Goal: Task Accomplishment & Management: Manage account settings

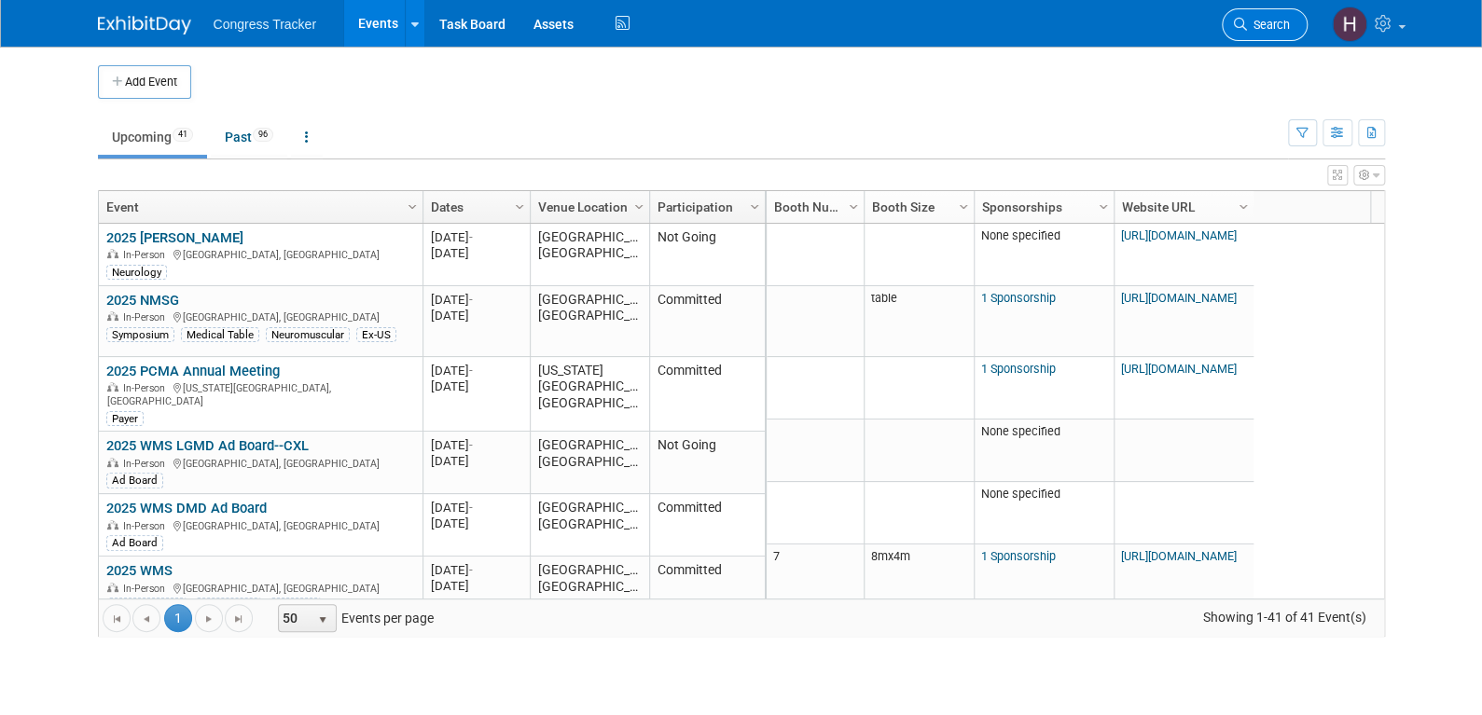
click at [1276, 28] on span "Search" at bounding box center [1268, 25] width 43 height 14
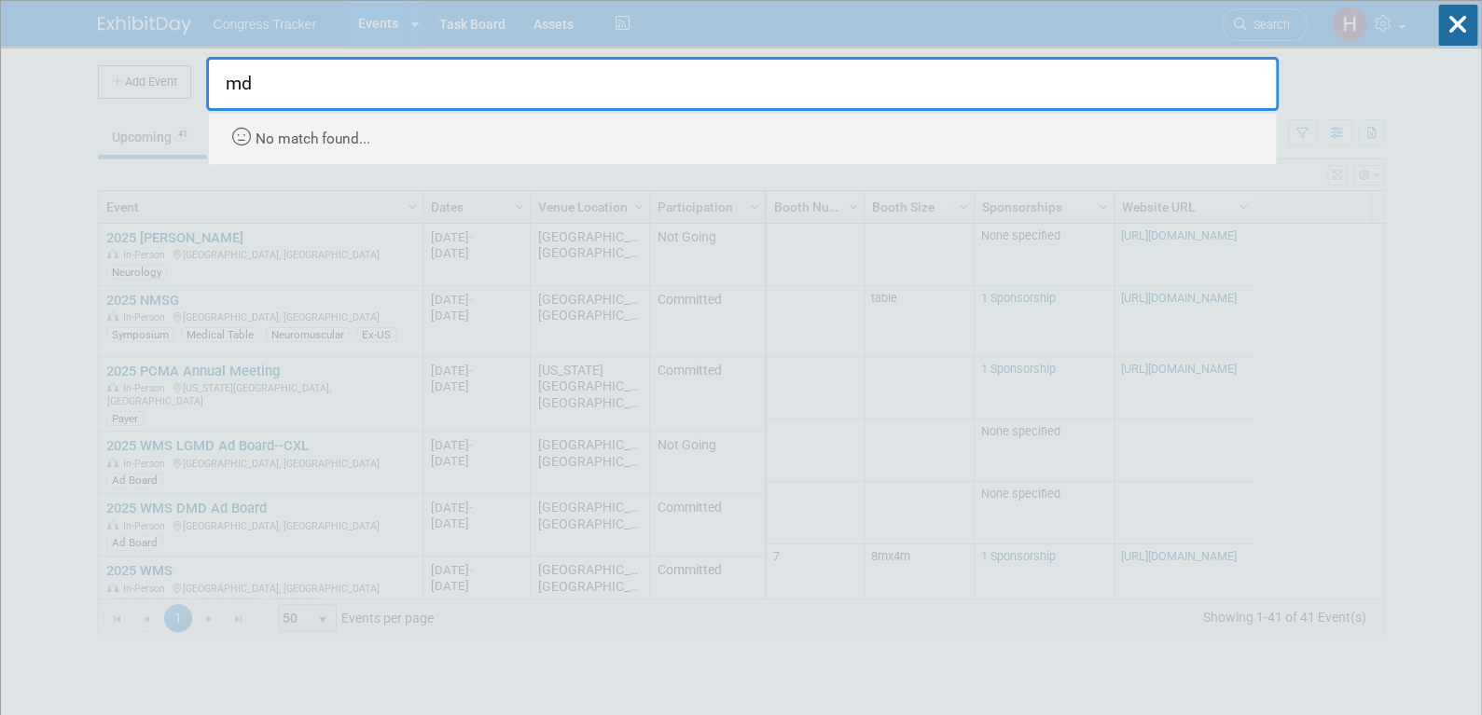
type input "m"
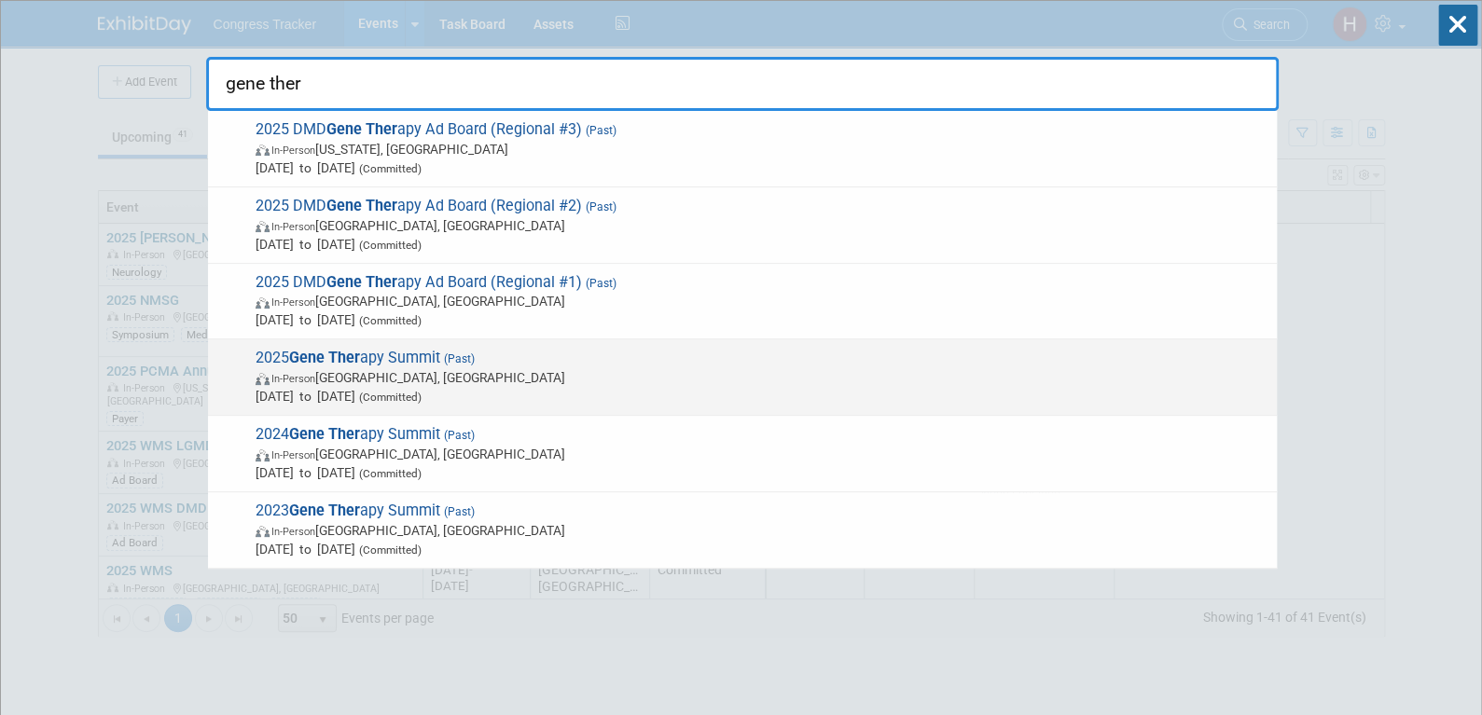
type input "gene ther"
click at [402, 364] on span "2025 Gene Ther apy Summit (Past) In-Person [GEOGRAPHIC_DATA], [GEOGRAPHIC_DATA]…" at bounding box center [758, 377] width 1017 height 57
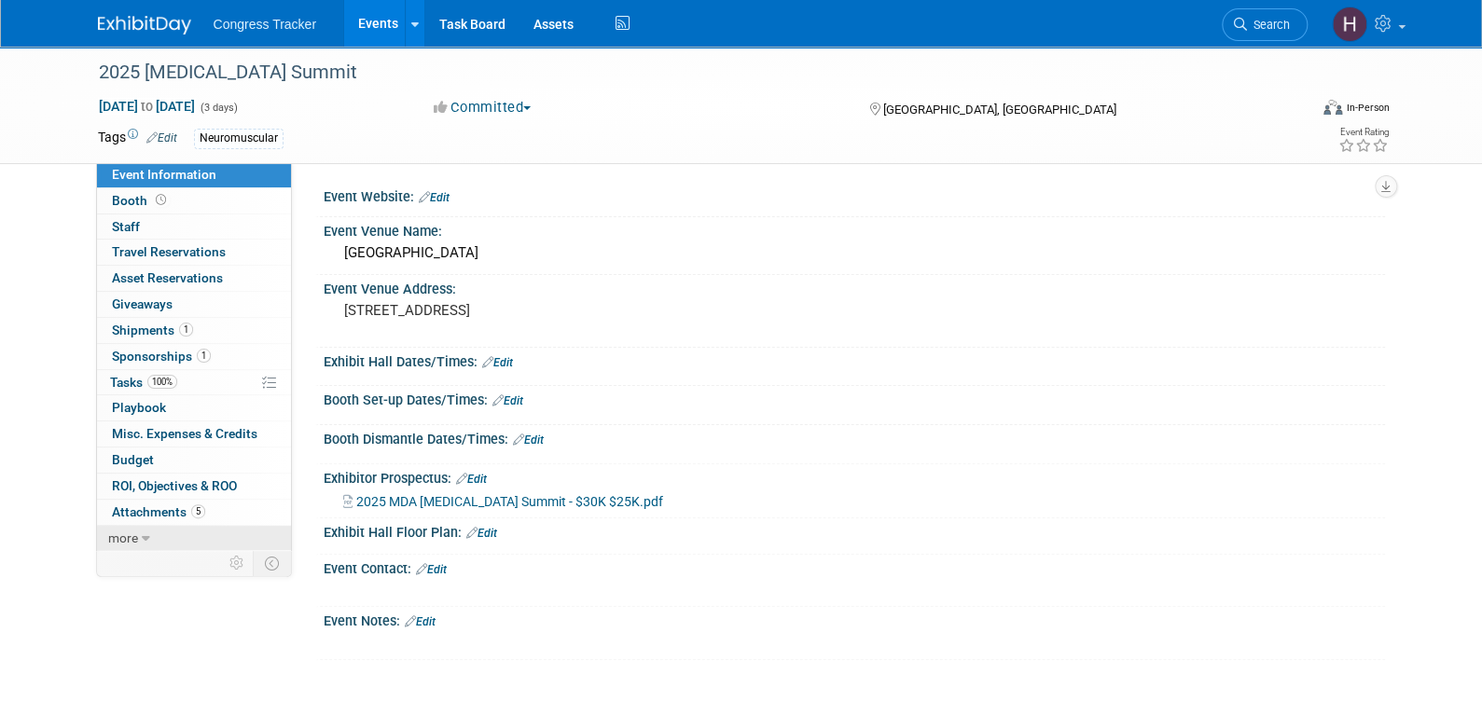
click at [159, 531] on link "more" at bounding box center [194, 538] width 194 height 25
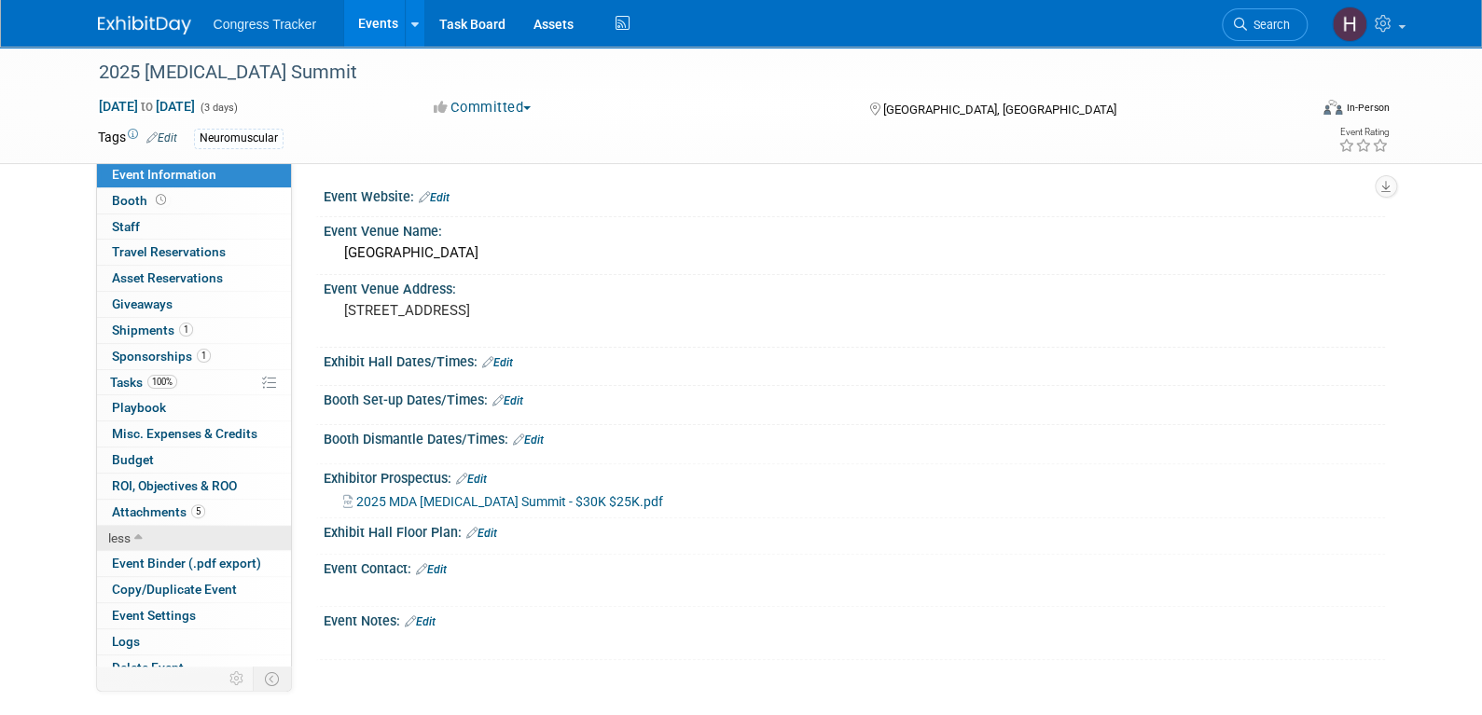
scroll to position [11, 0]
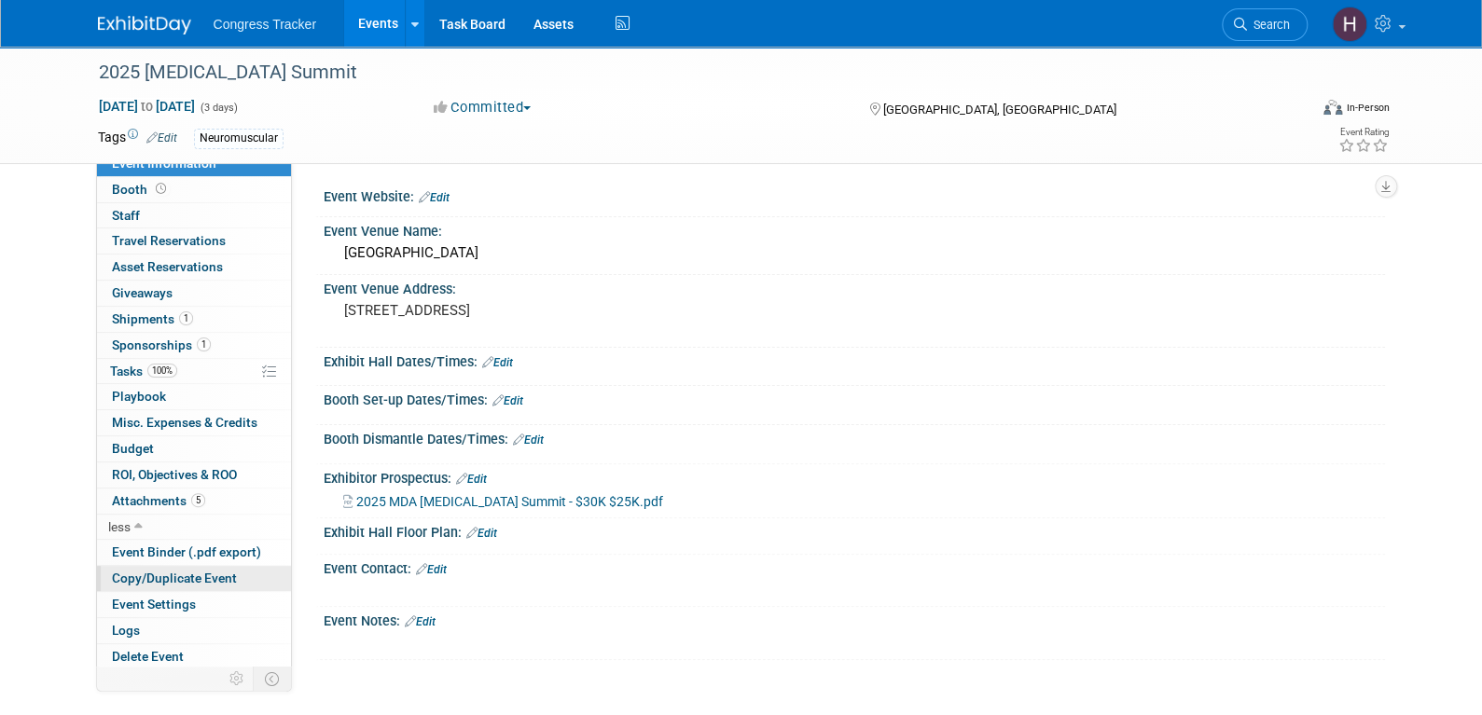
click at [173, 578] on span "Copy/Duplicate Event" at bounding box center [174, 578] width 125 height 15
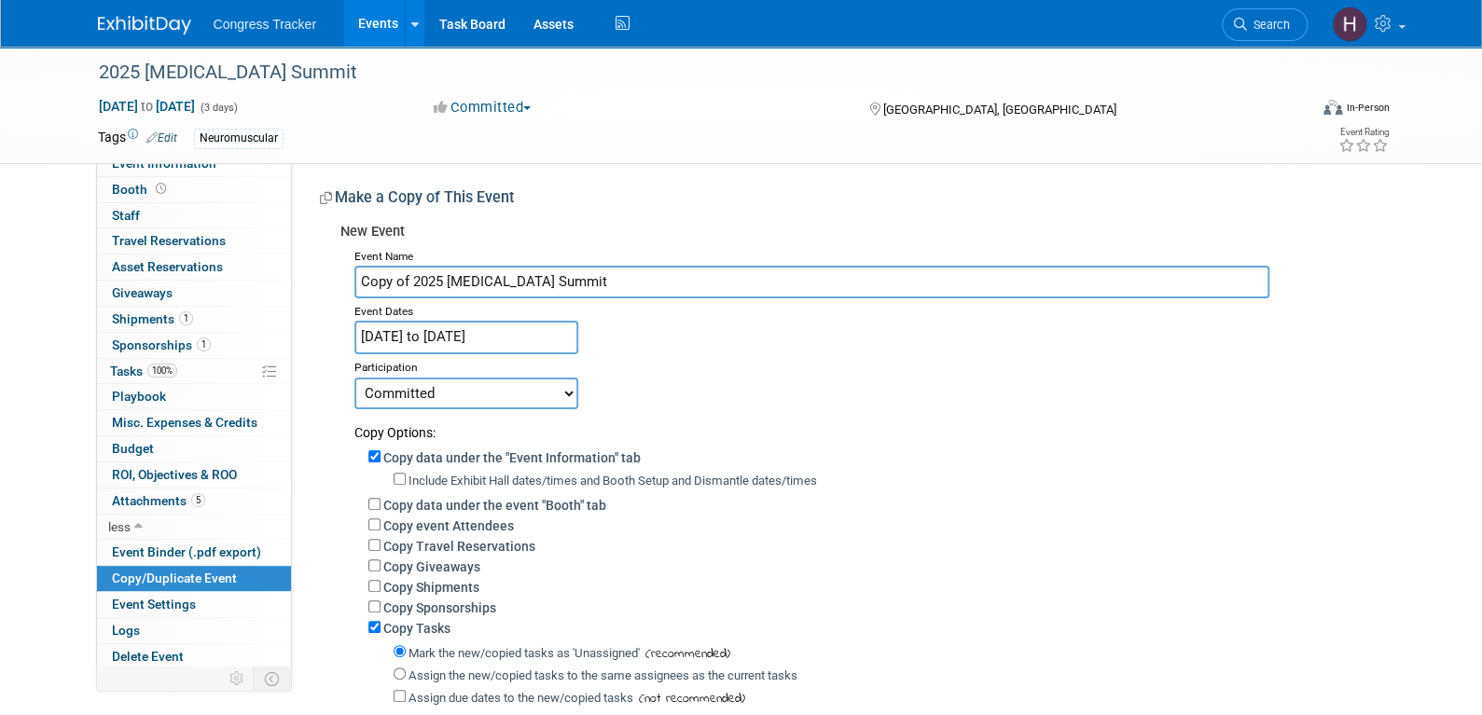
drag, startPoint x: 412, startPoint y: 277, endPoint x: 325, endPoint y: 281, distance: 87.7
click at [325, 281] on div "New Event Event Name Copy of 2025 [MEDICAL_DATA] Summit Event Dates [DATE] to […" at bounding box center [845, 529] width 1051 height 630
click at [391, 278] on input "2025 [MEDICAL_DATA] Summit" at bounding box center [811, 282] width 915 height 33
type input "2026 [MEDICAL_DATA] Summit"
click at [470, 332] on input "[DATE] to [DATE]" at bounding box center [466, 337] width 224 height 33
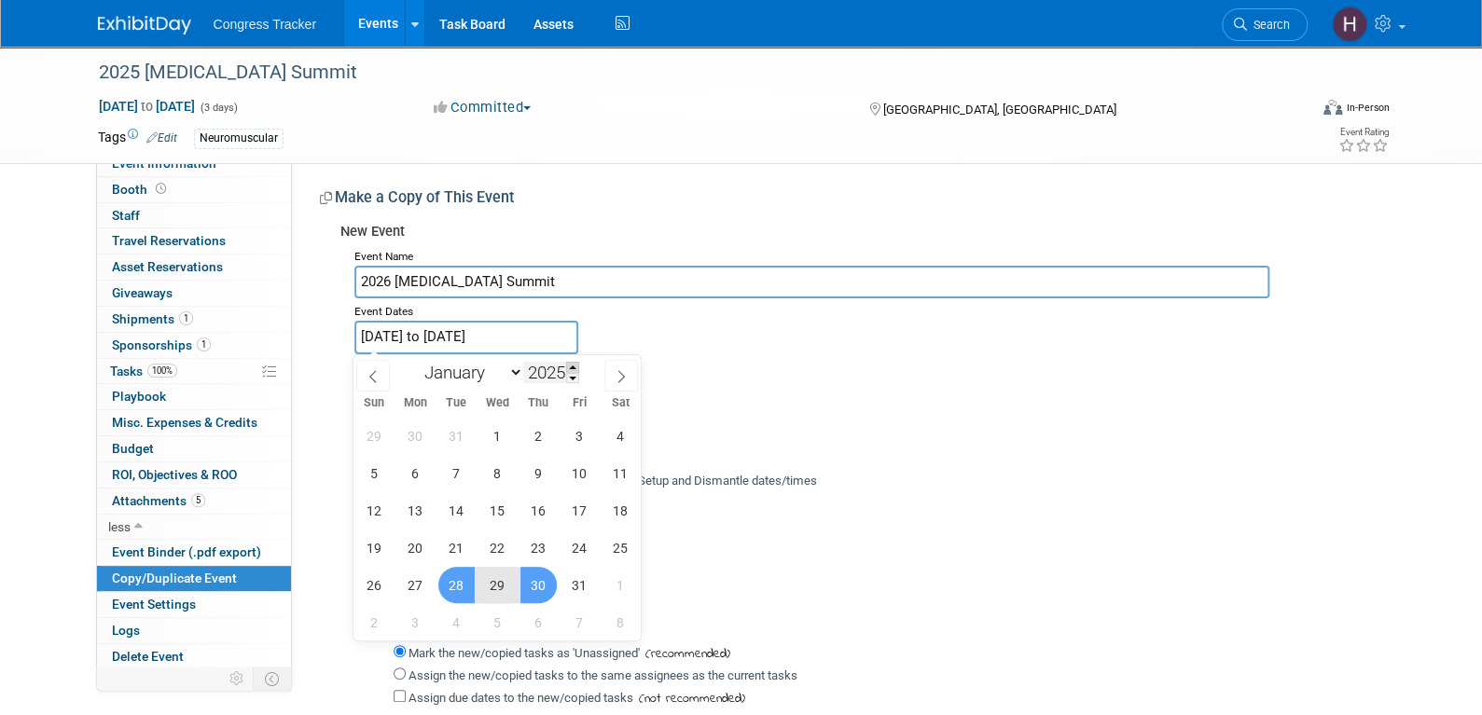
click at [572, 366] on span at bounding box center [572, 367] width 13 height 11
type input "2026"
click at [451, 518] on span "13" at bounding box center [456, 510] width 36 height 36
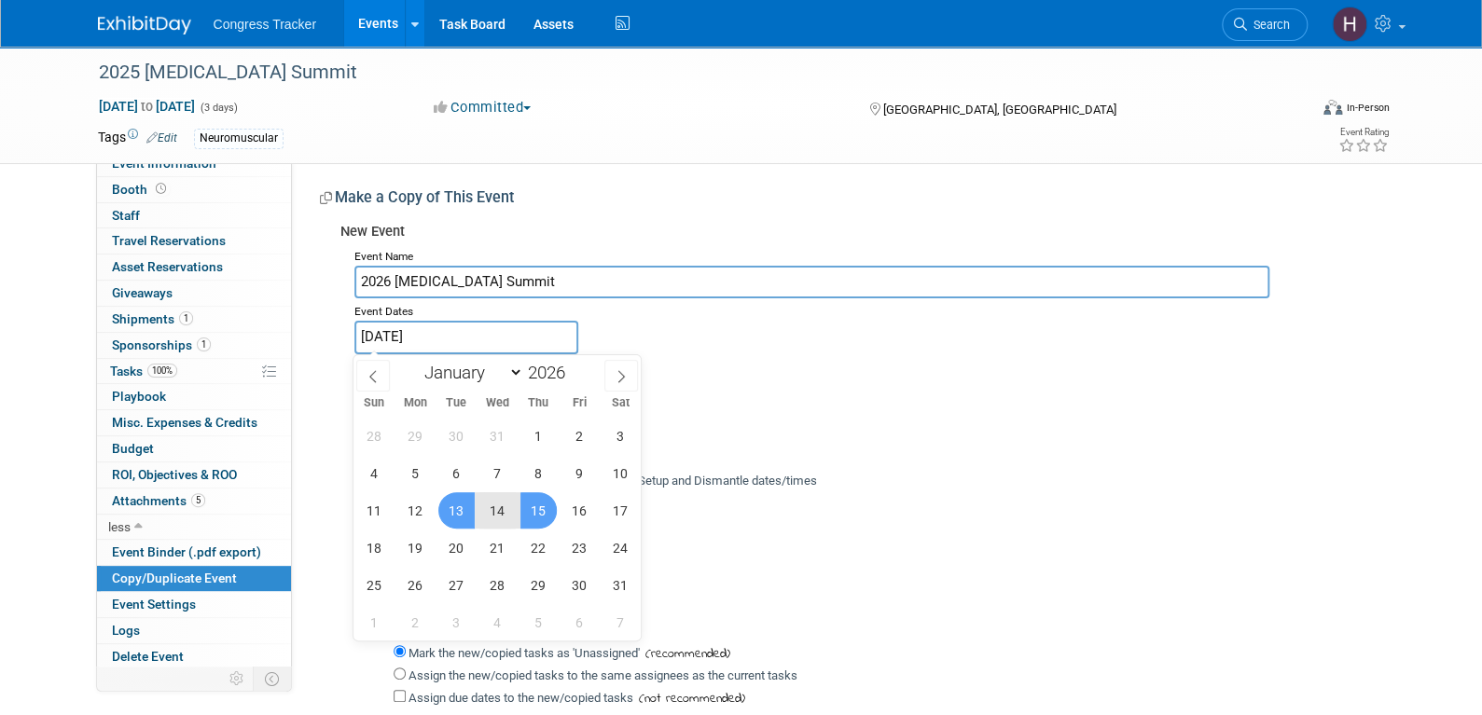
click at [543, 512] on span "15" at bounding box center [538, 510] width 36 height 36
type input "Jan 13, 2026 to Jan 15, 2026"
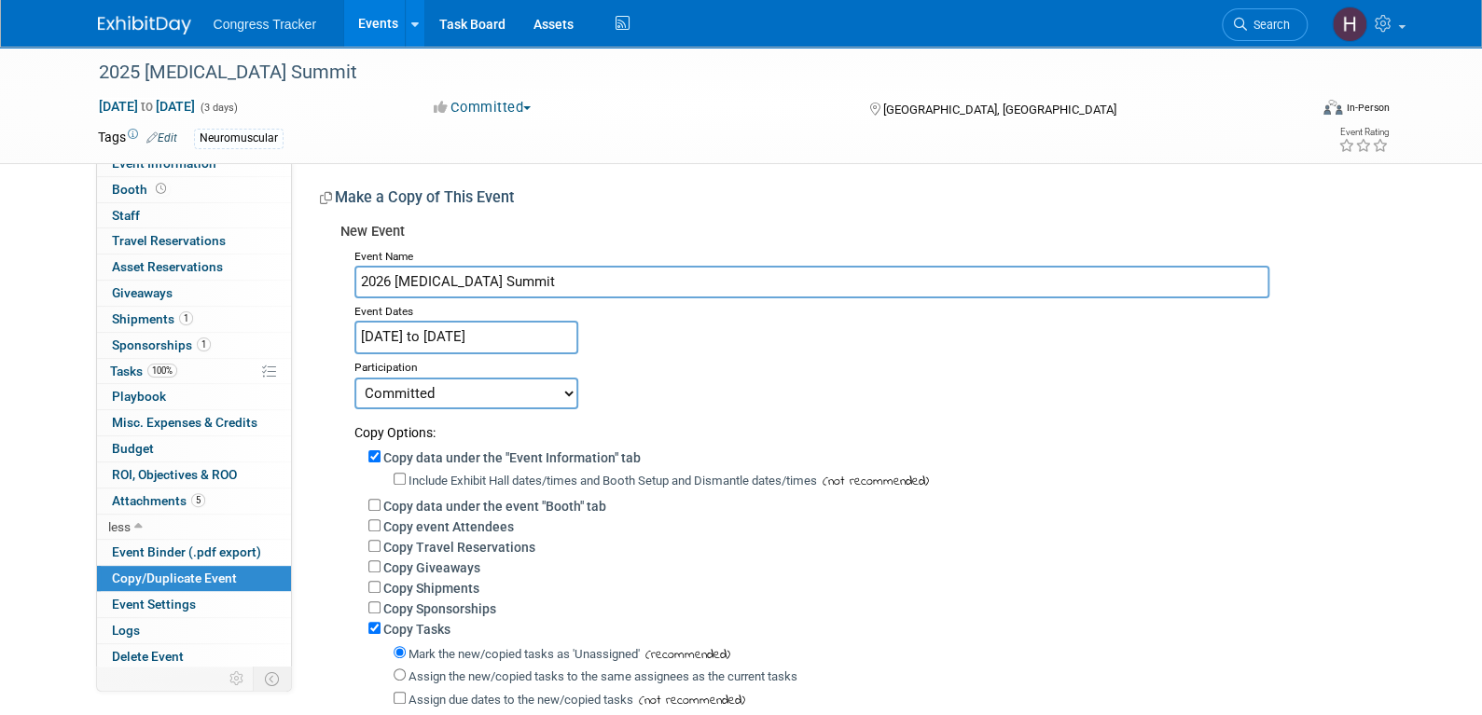
click at [414, 628] on label "Copy Tasks" at bounding box center [416, 629] width 67 height 15
click at [380, 628] on input "Copy Tasks" at bounding box center [374, 628] width 12 height 12
checkbox input "false"
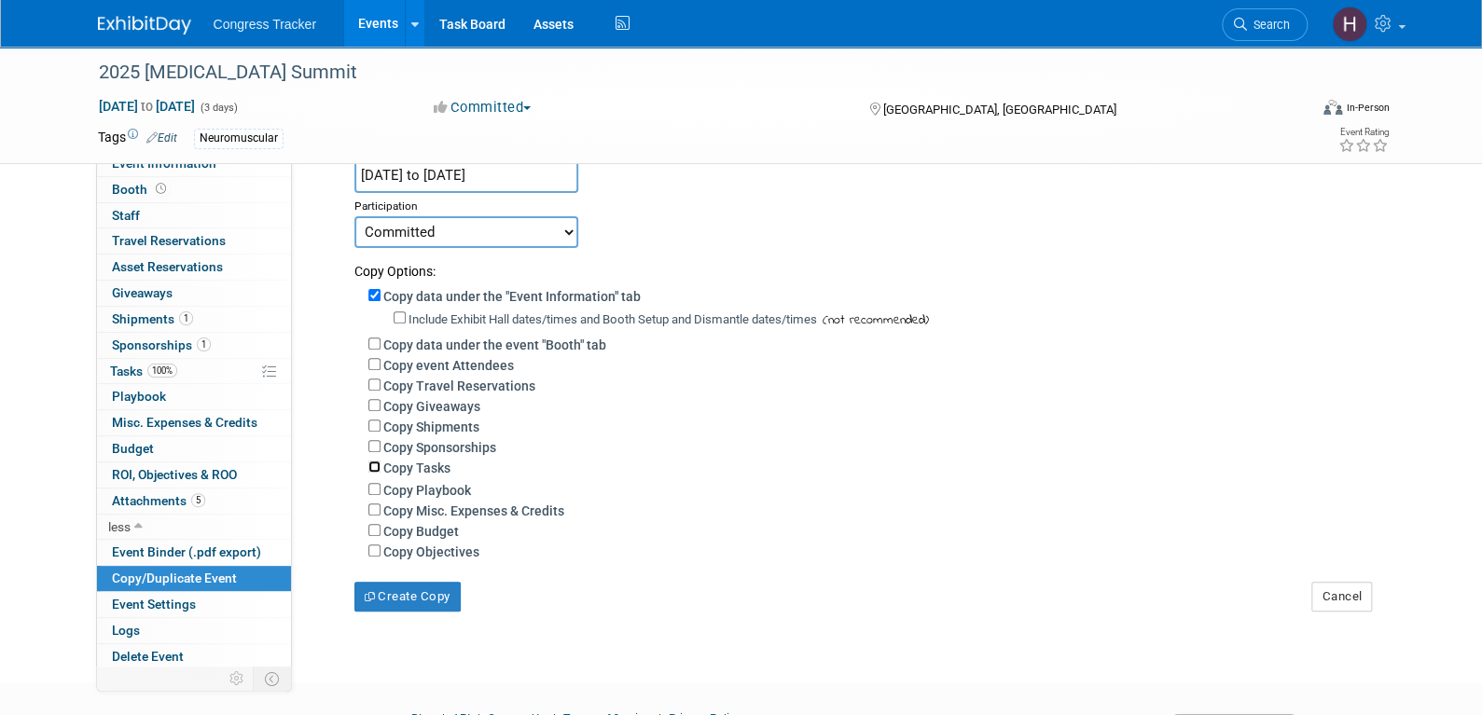
scroll to position [264, 0]
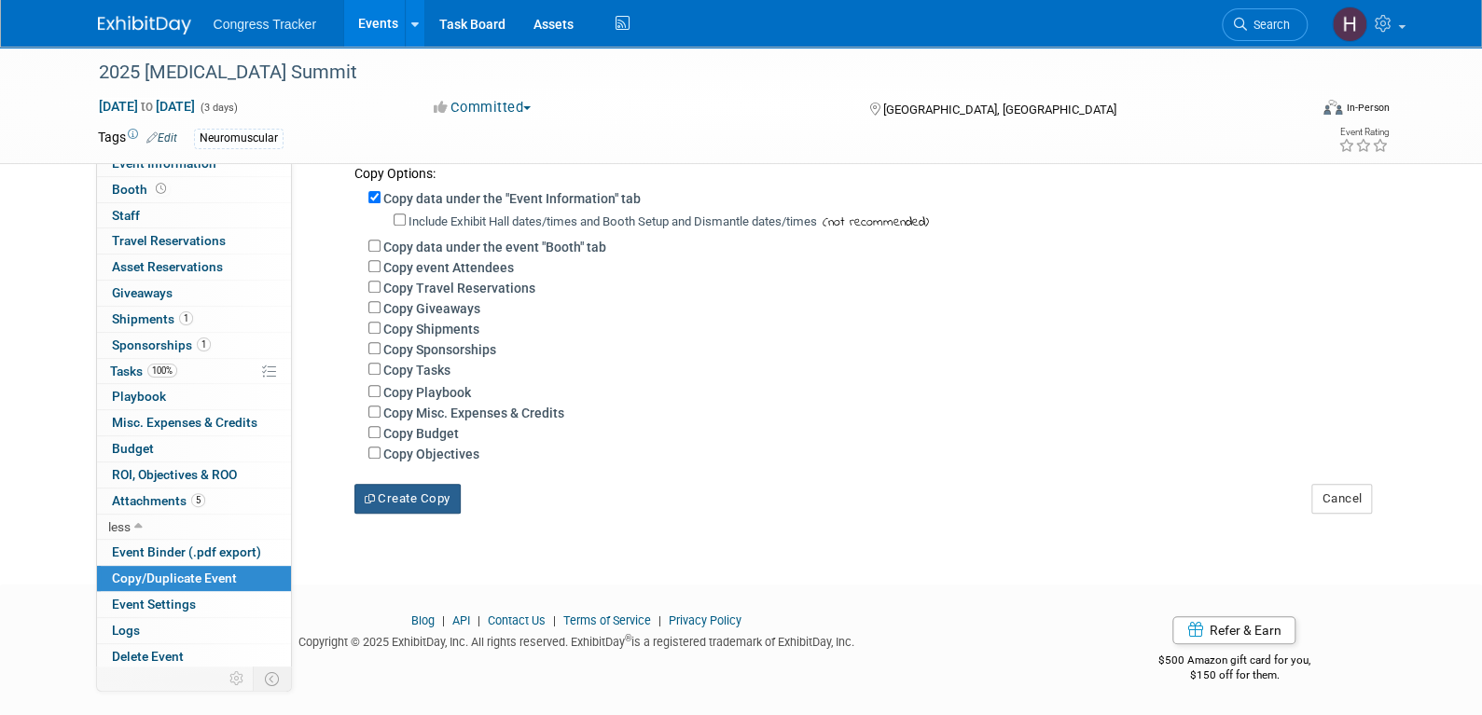
click at [428, 493] on button "Create Copy" at bounding box center [407, 499] width 106 height 30
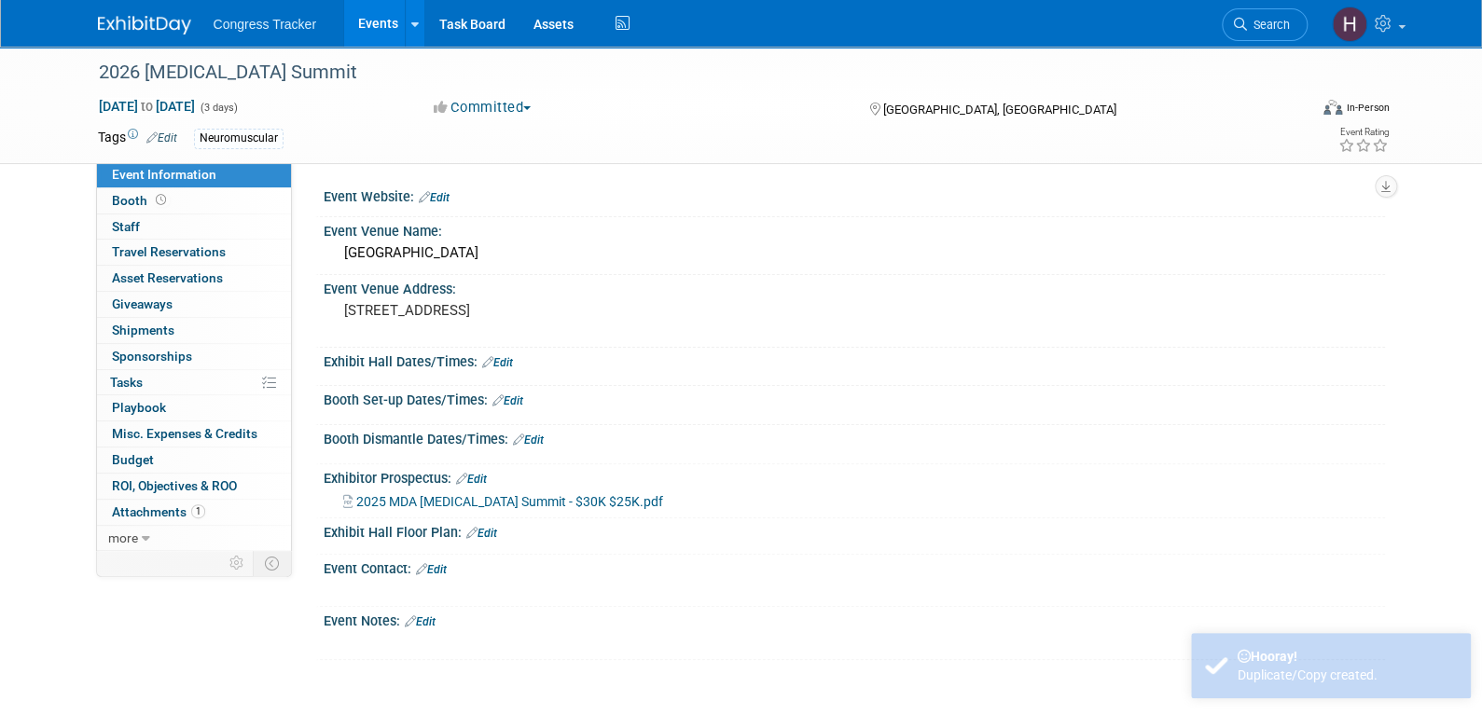
click at [485, 477] on link "Edit" at bounding box center [471, 479] width 31 height 13
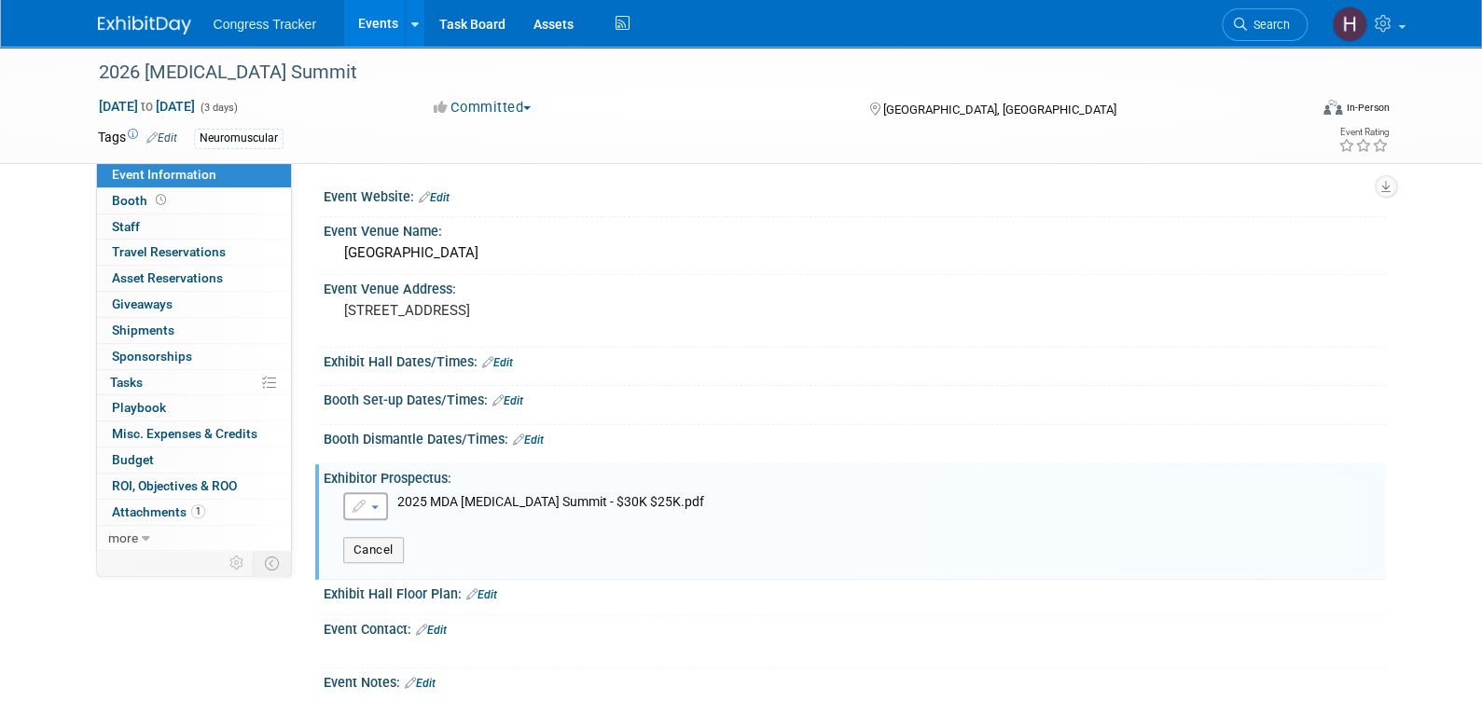
click at [371, 508] on button "button" at bounding box center [365, 506] width 45 height 28
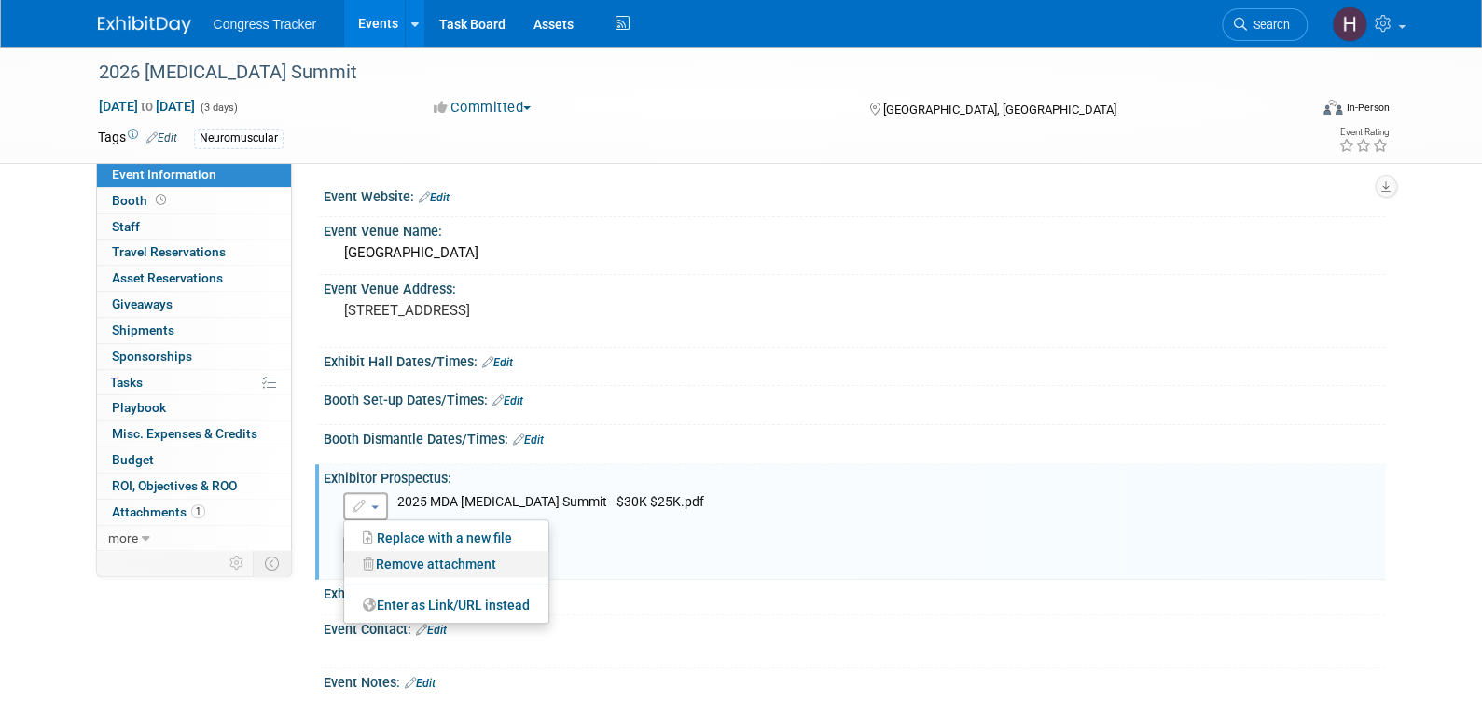
click at [386, 555] on link "Remove attachment" at bounding box center [446, 564] width 204 height 26
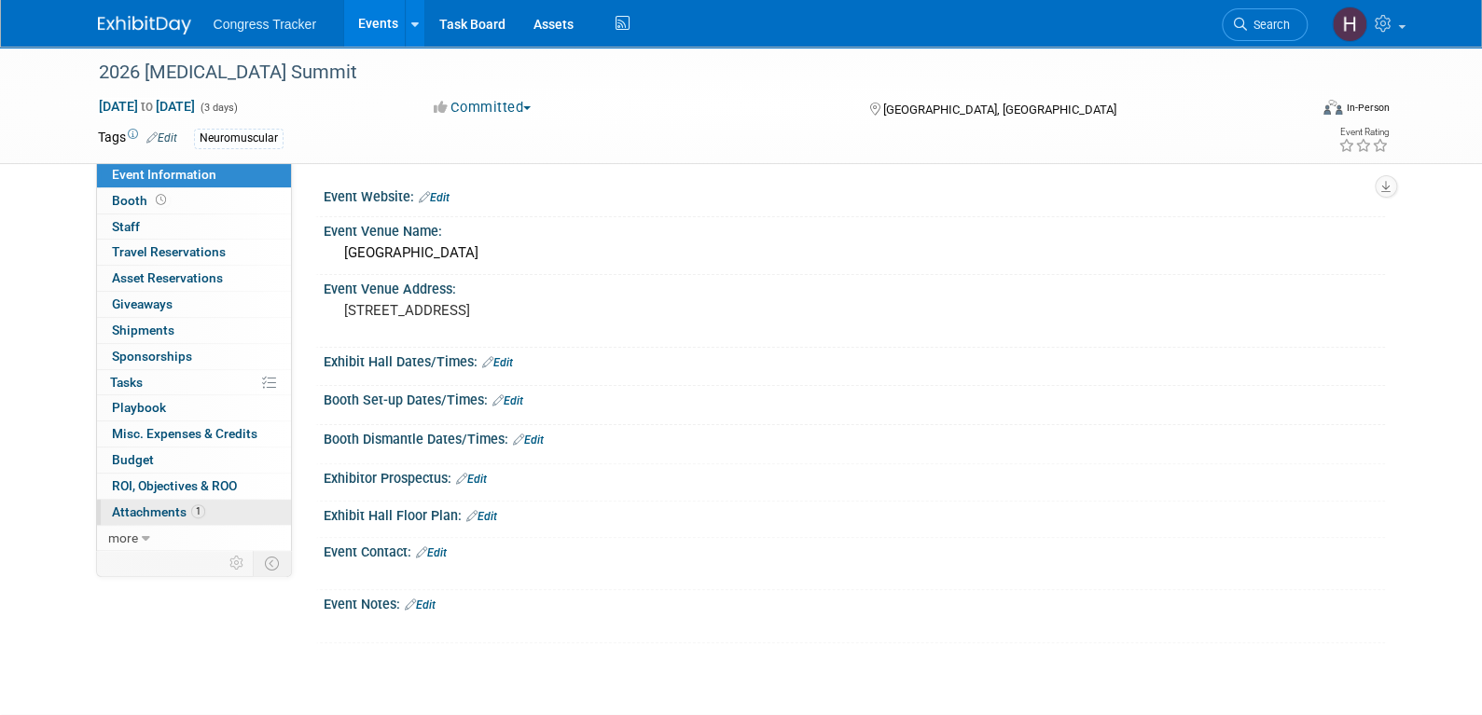
click at [164, 514] on span "Attachments 1" at bounding box center [158, 511] width 93 height 15
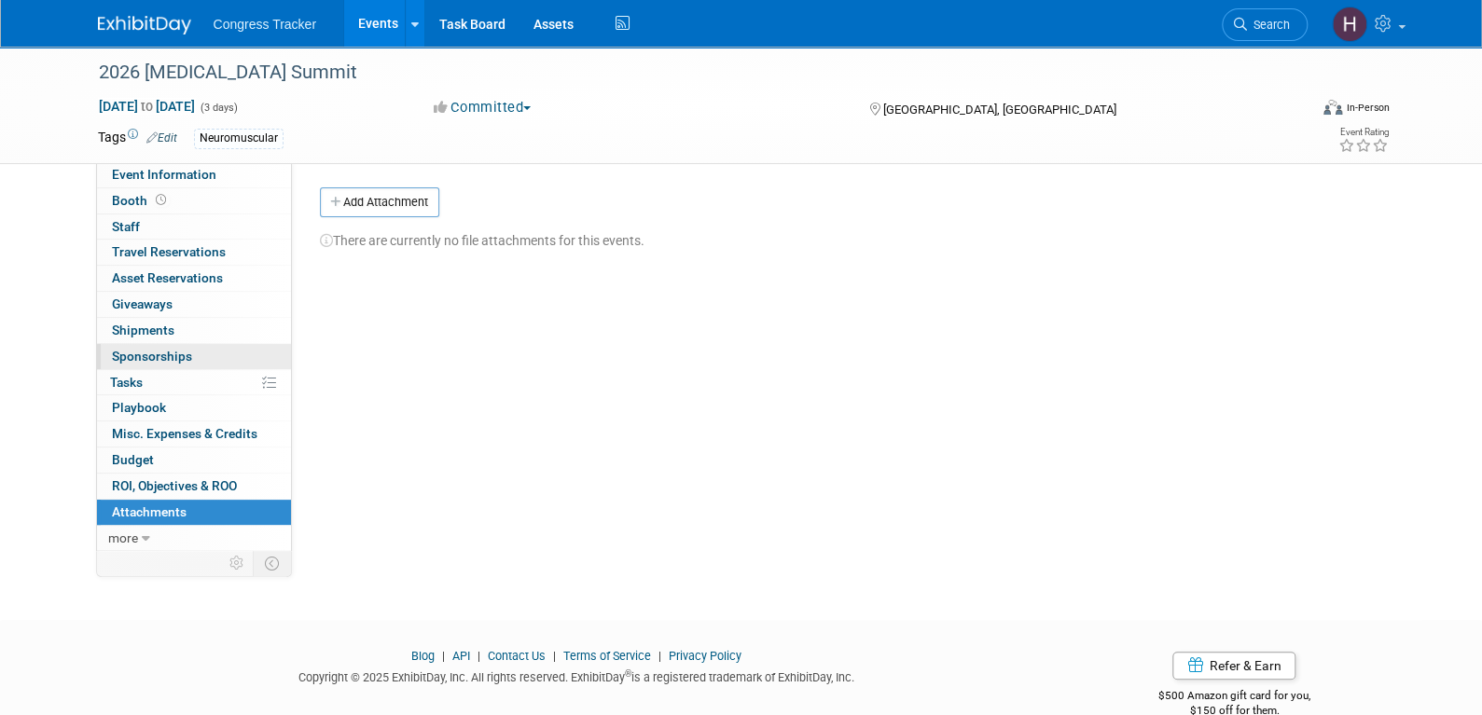
click at [178, 344] on link "0 Sponsorships 0" at bounding box center [194, 356] width 194 height 25
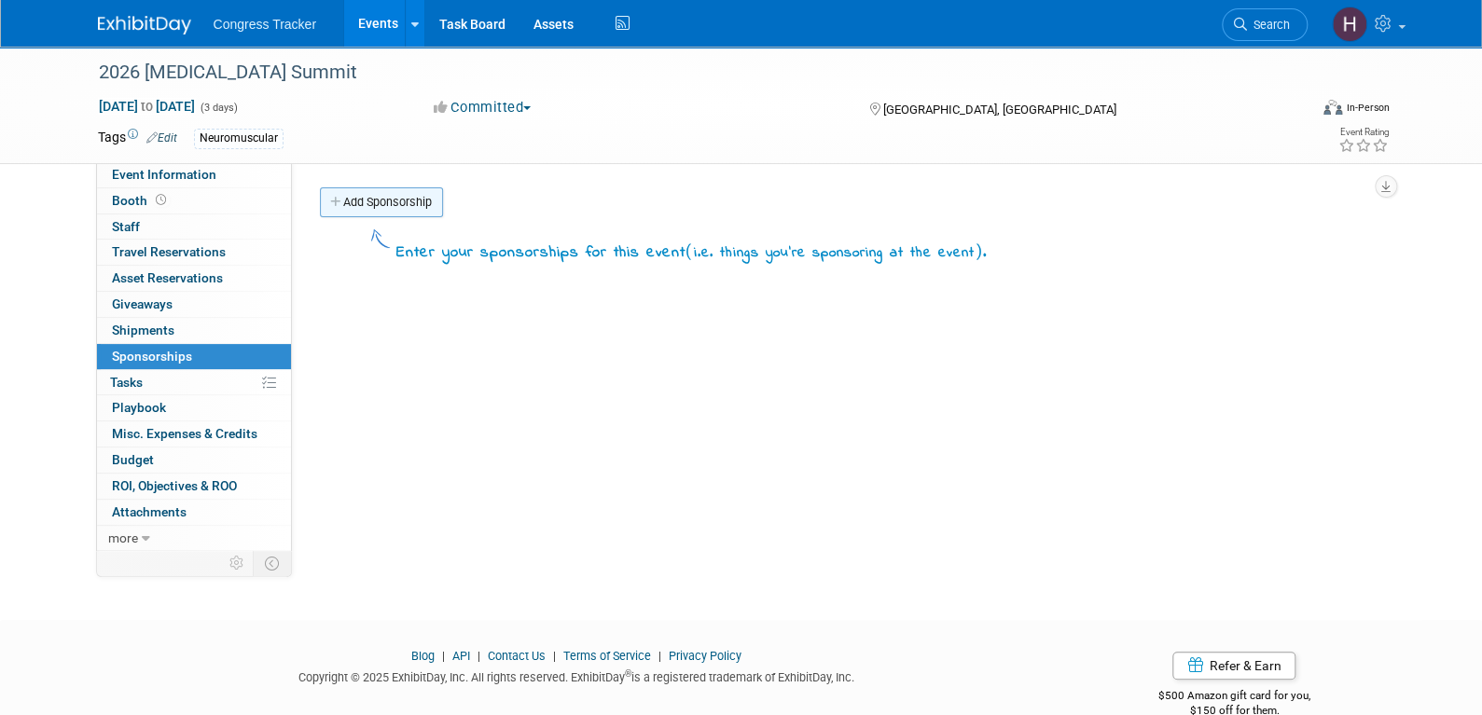
click at [358, 200] on link "Add Sponsorship" at bounding box center [381, 202] width 123 height 30
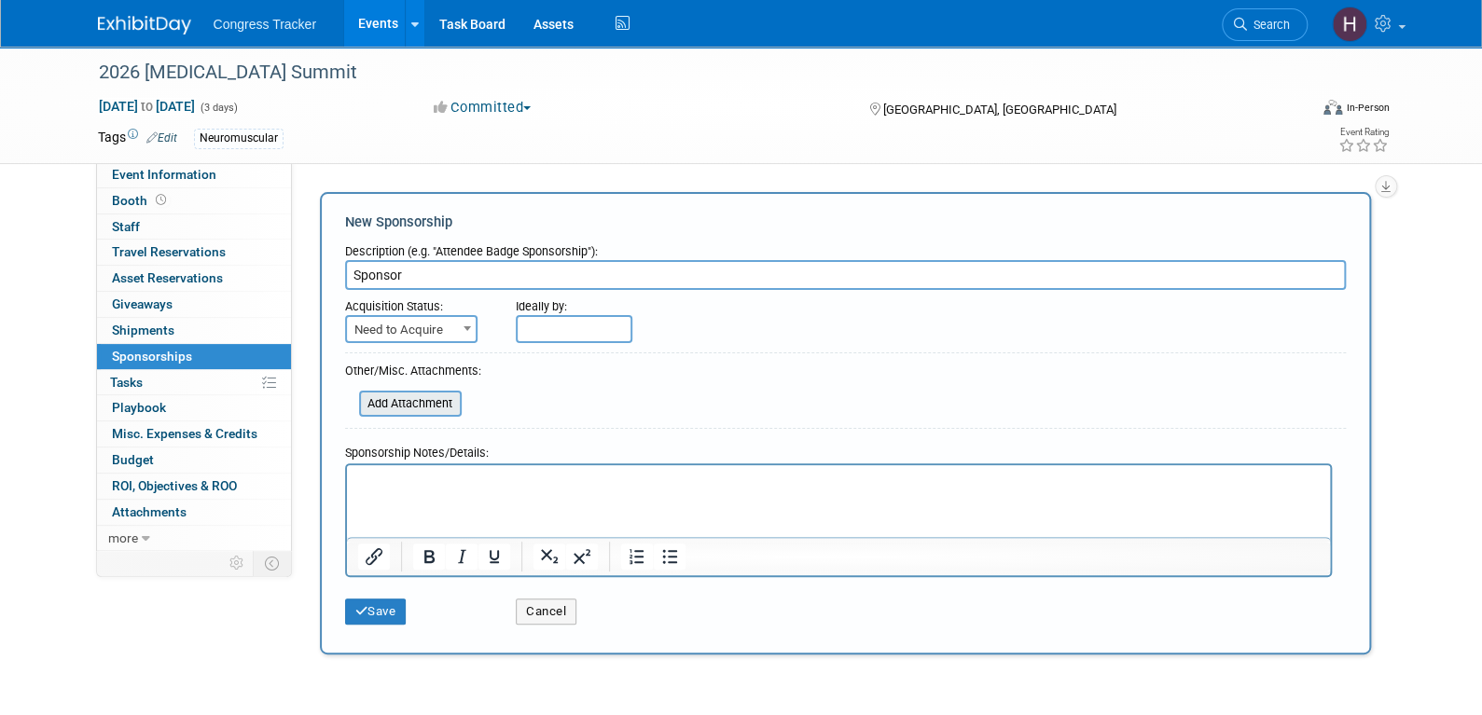
type input "Sponsor"
click at [426, 408] on input "file" at bounding box center [349, 404] width 222 height 22
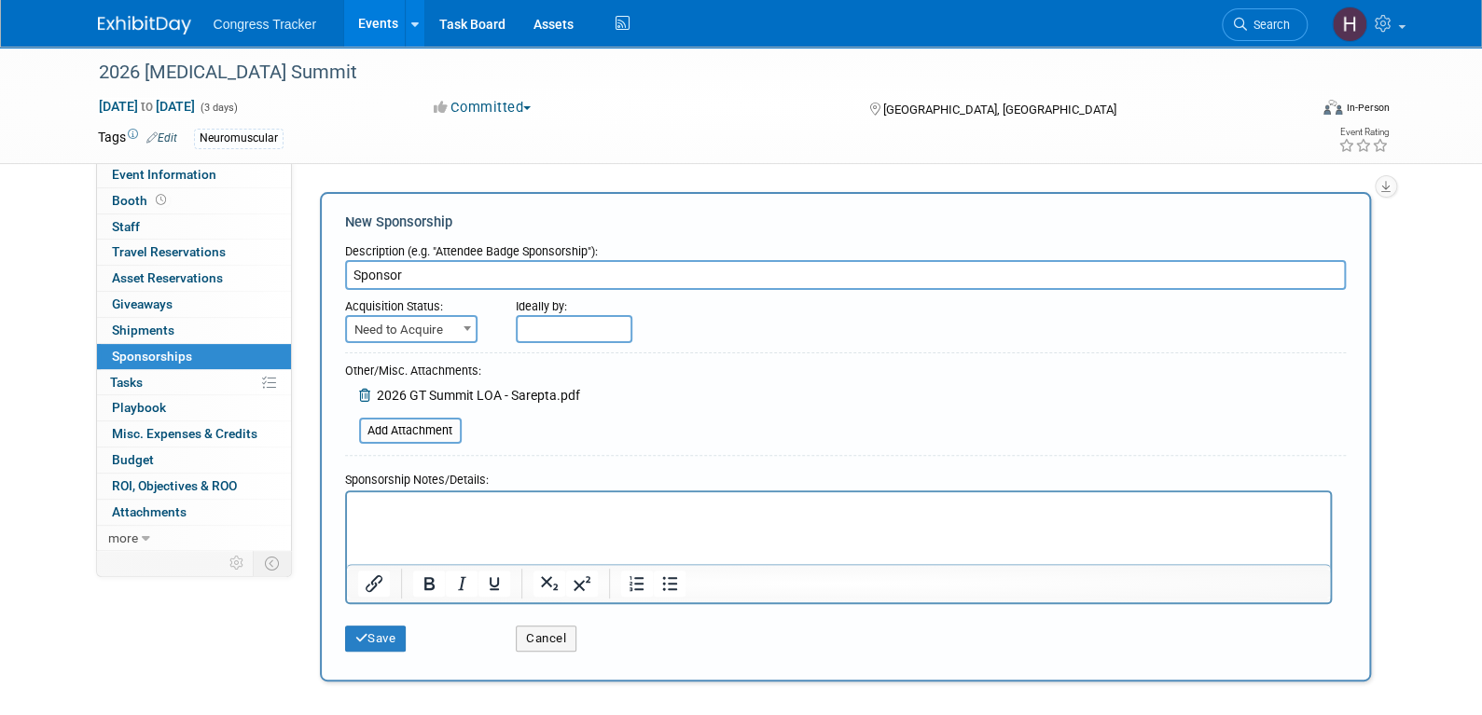
click at [424, 504] on p "Rich Text Area. Press ALT-0 for help." at bounding box center [837, 509] width 961 height 19
paste body "Rich Text Area. Press ALT-0 for help."
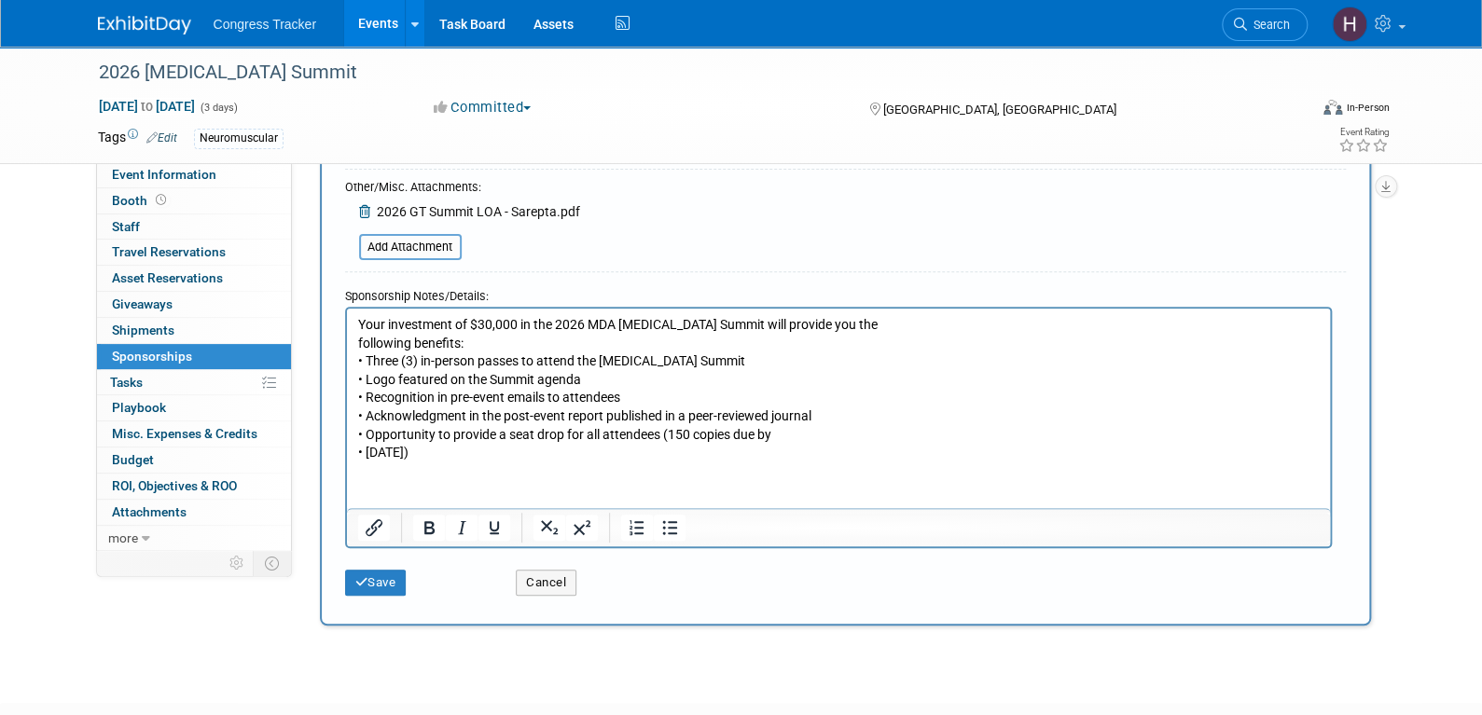
scroll to position [187, 0]
click at [386, 578] on button "Save" at bounding box center [376, 580] width 62 height 26
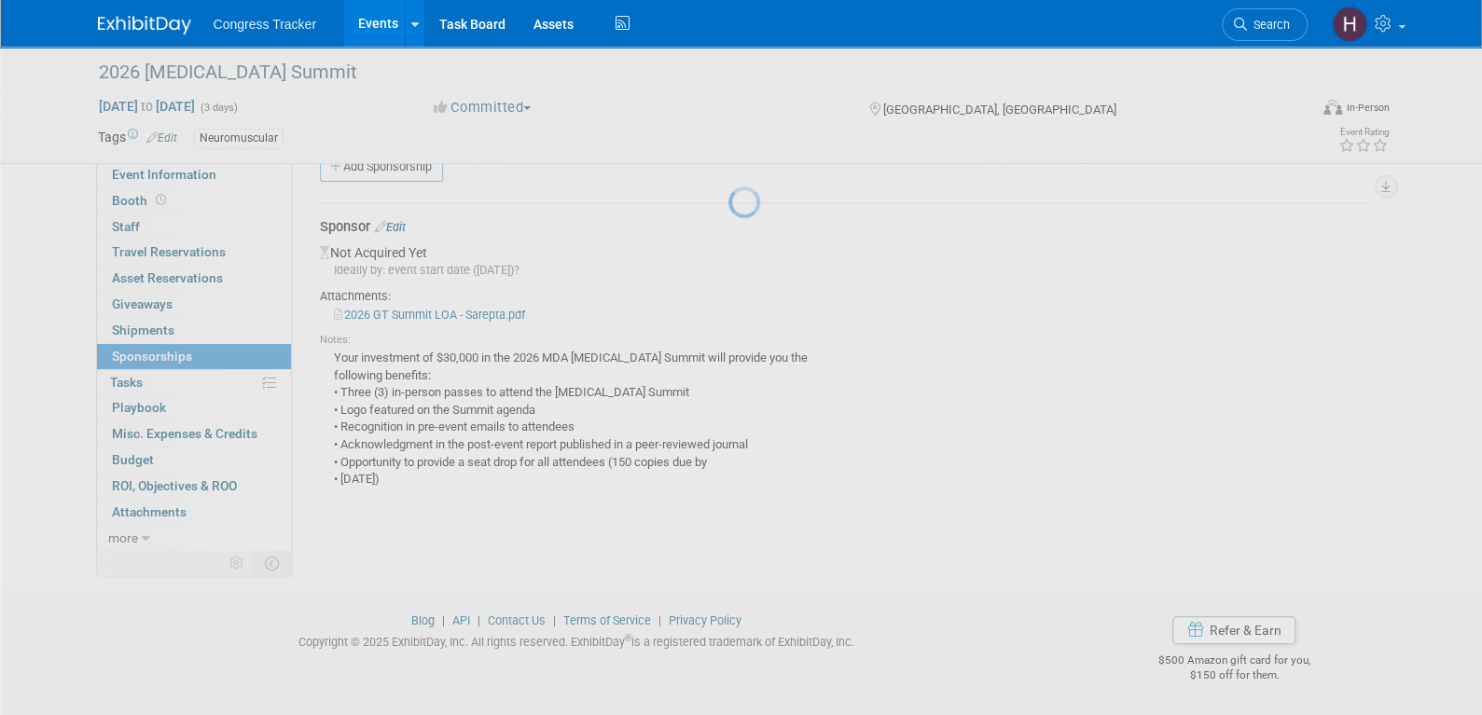
scroll to position [35, 0]
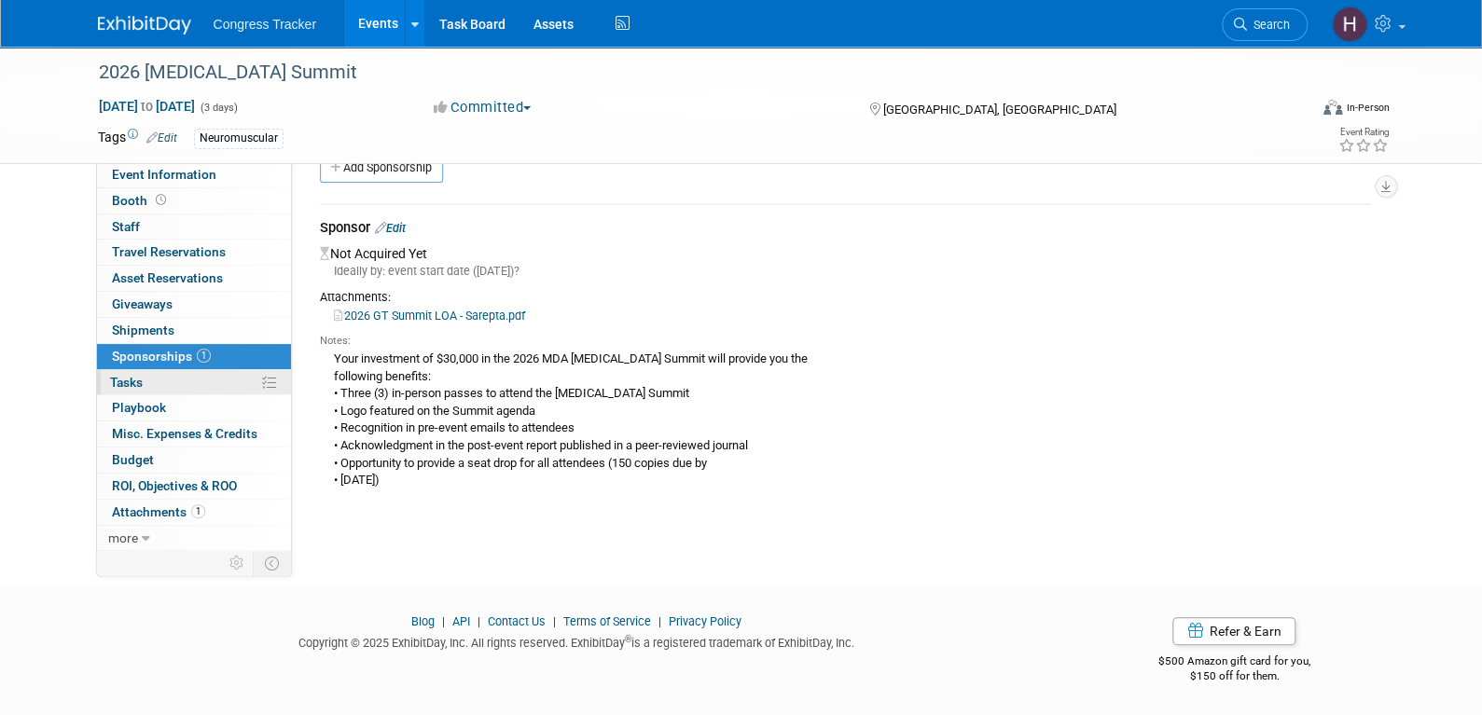
click at [164, 380] on link "0% Tasks 0%" at bounding box center [194, 382] width 194 height 25
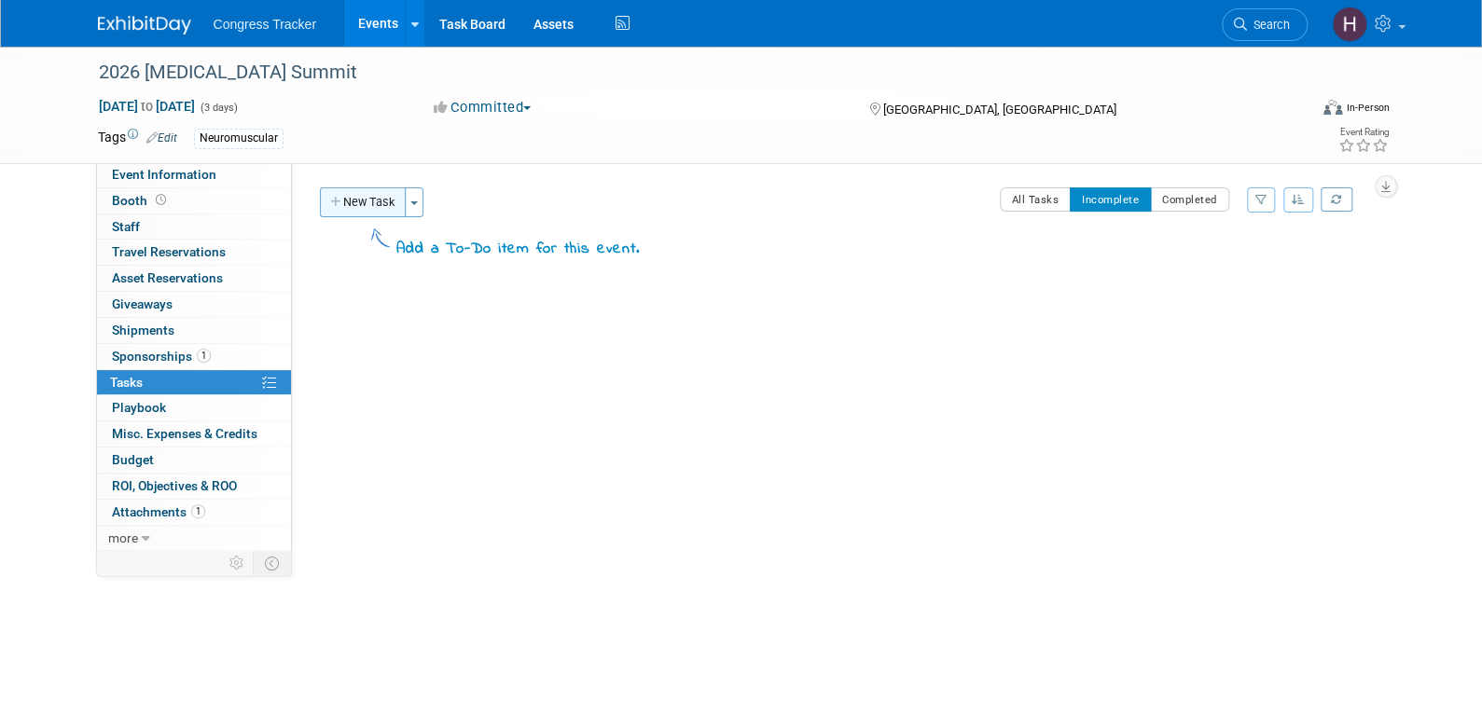
click at [351, 197] on button "New Task" at bounding box center [363, 202] width 86 height 30
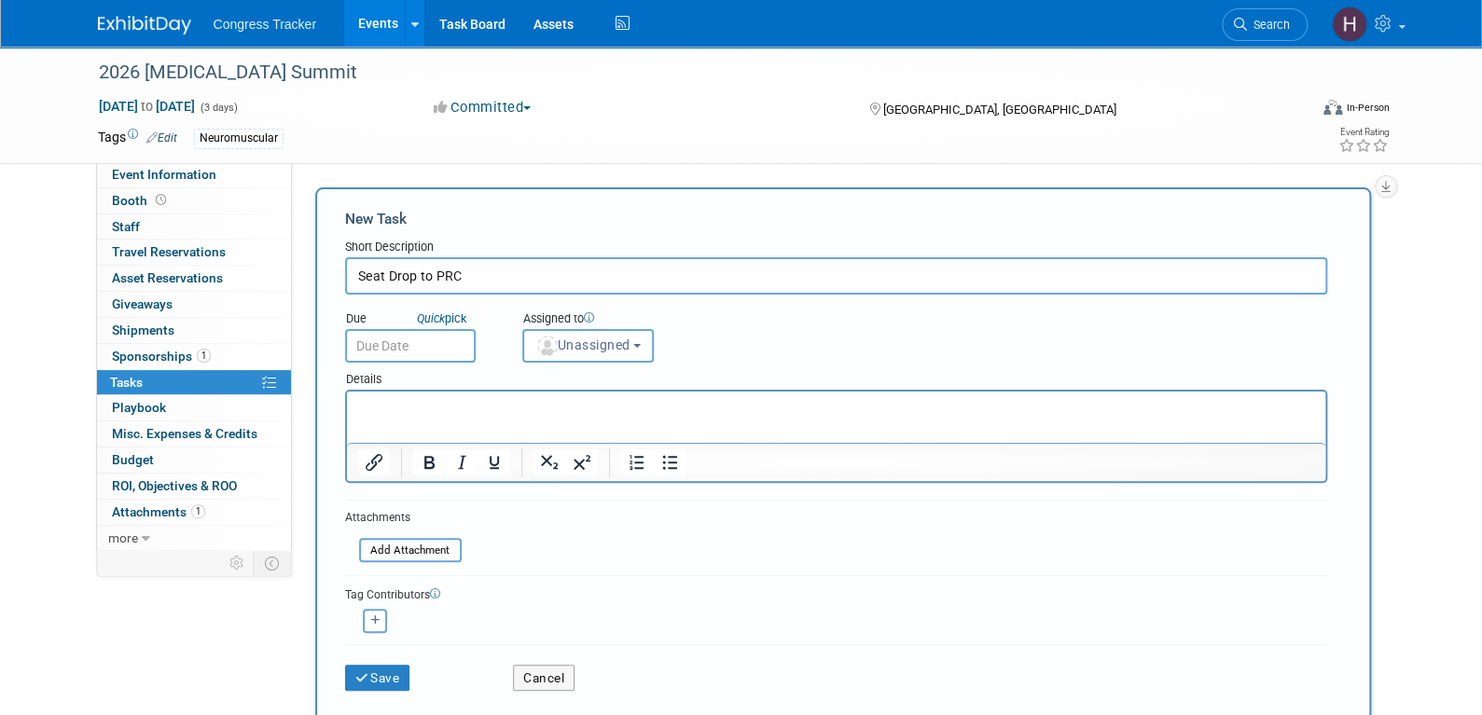
click at [425, 351] on input "text" at bounding box center [410, 346] width 131 height 34
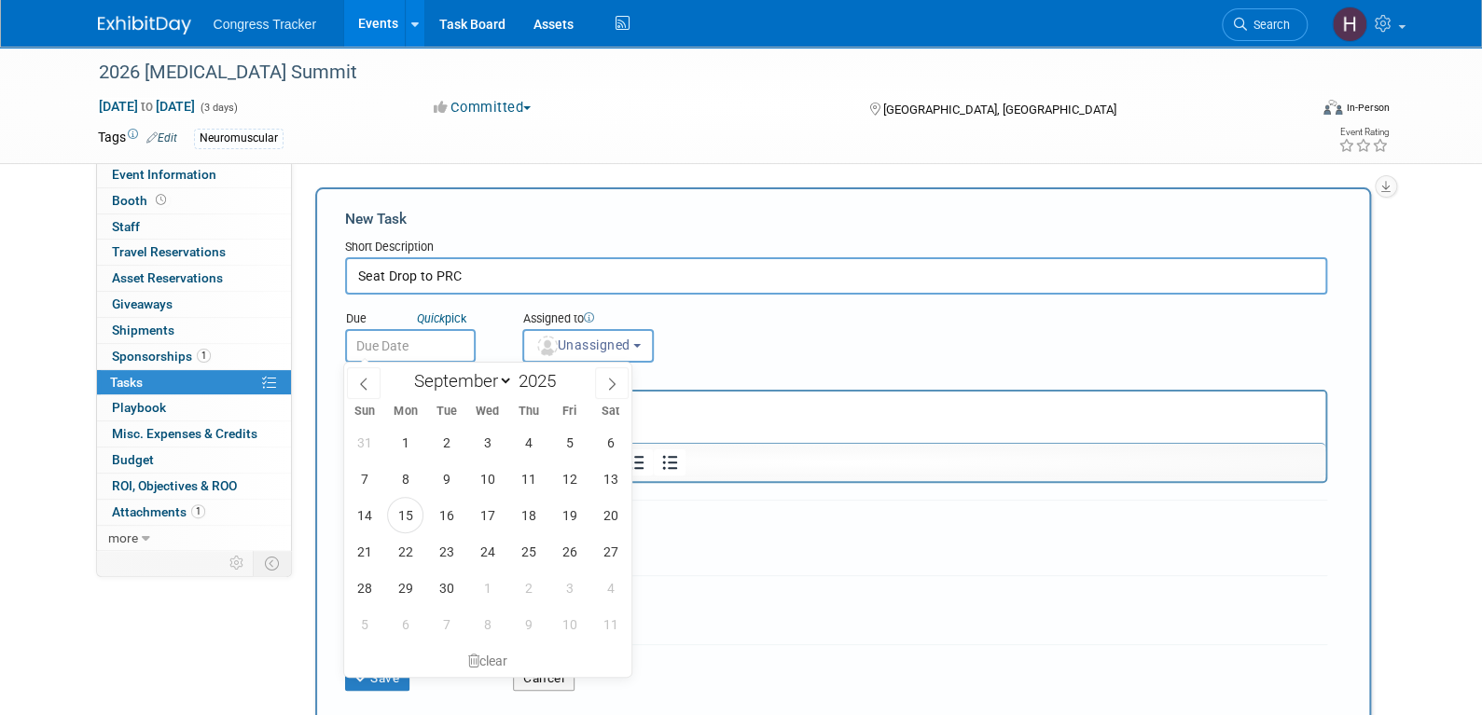
click at [356, 277] on input "Seat Drop to PRC" at bounding box center [836, 275] width 982 height 37
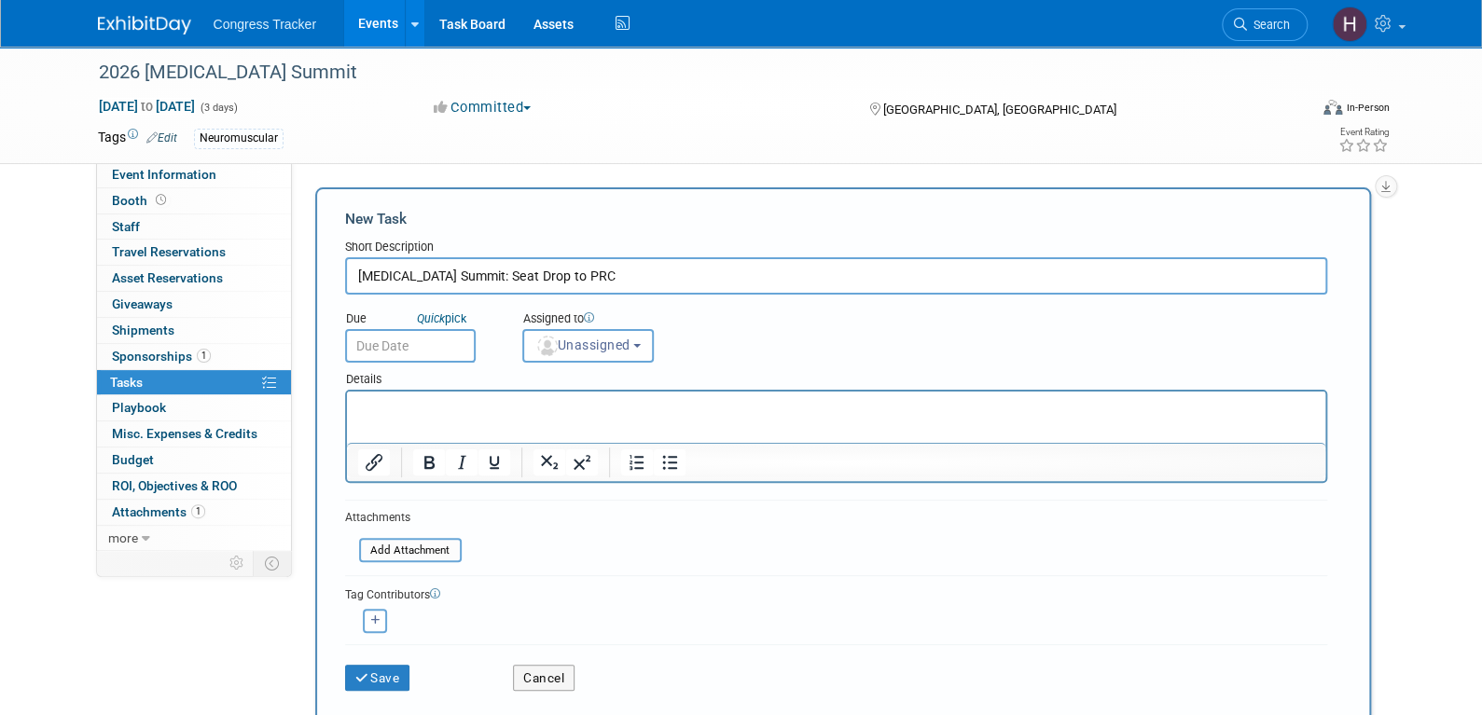
type input "Gene Therapy Summit: Seat Drop to PRC"
click at [384, 356] on body "Congress Tracker Events Add Event Bulk Upload Events Shareable Event Boards Rec…" at bounding box center [741, 357] width 1482 height 715
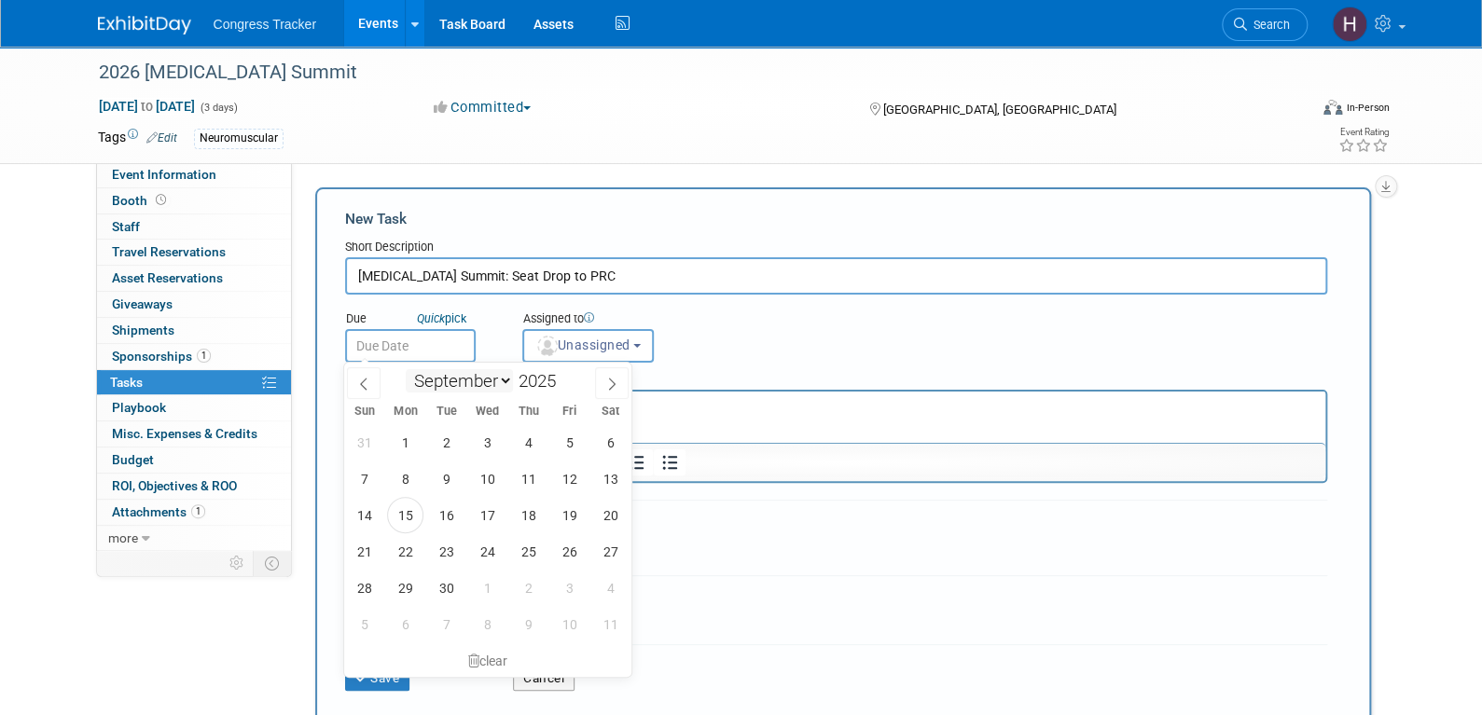
click at [462, 389] on select "January February March April May June July August September October November De…" at bounding box center [459, 380] width 107 height 23
select select "11"
click at [406, 369] on select "January February March April May June July August September October November De…" at bounding box center [459, 380] width 107 height 23
click at [403, 447] on span "1" at bounding box center [405, 442] width 36 height 36
type input "Dec 1, 2025"
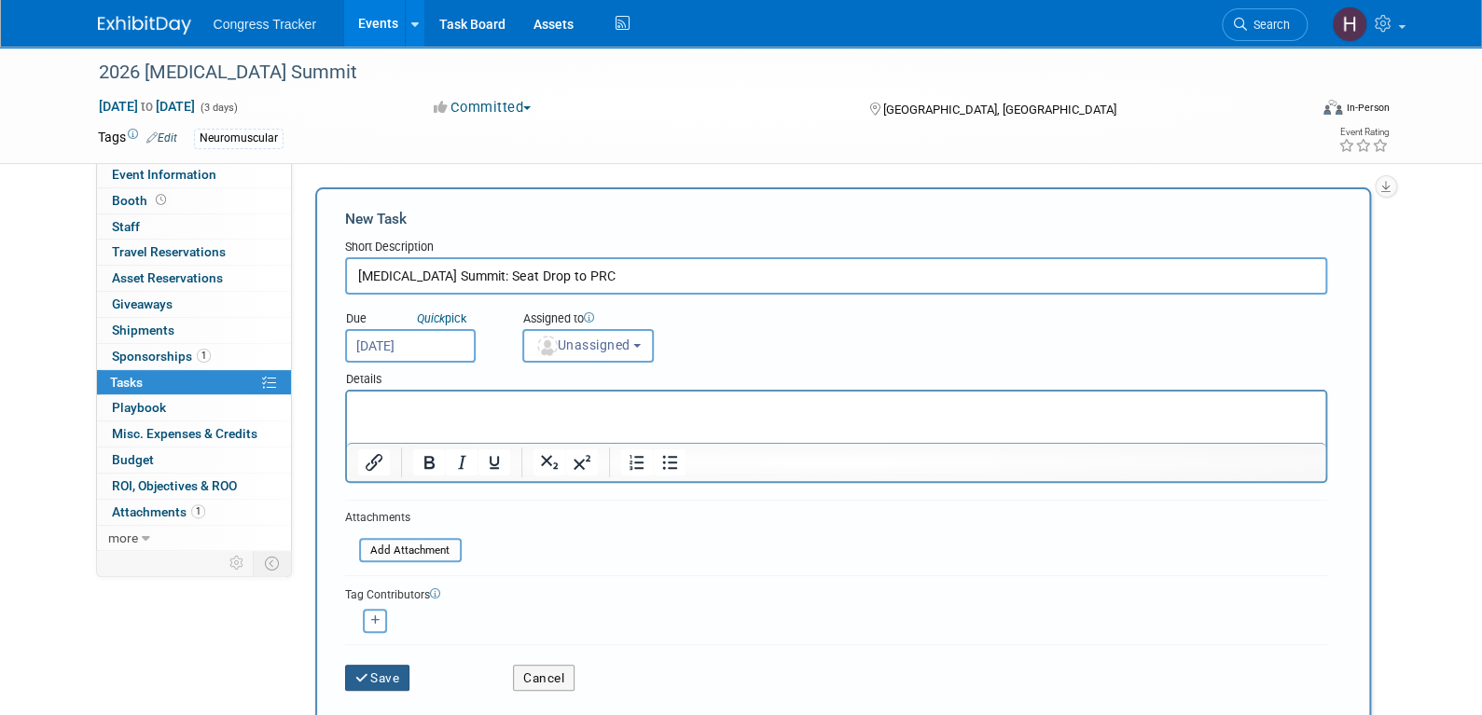
click at [372, 665] on button "Save" at bounding box center [377, 678] width 65 height 26
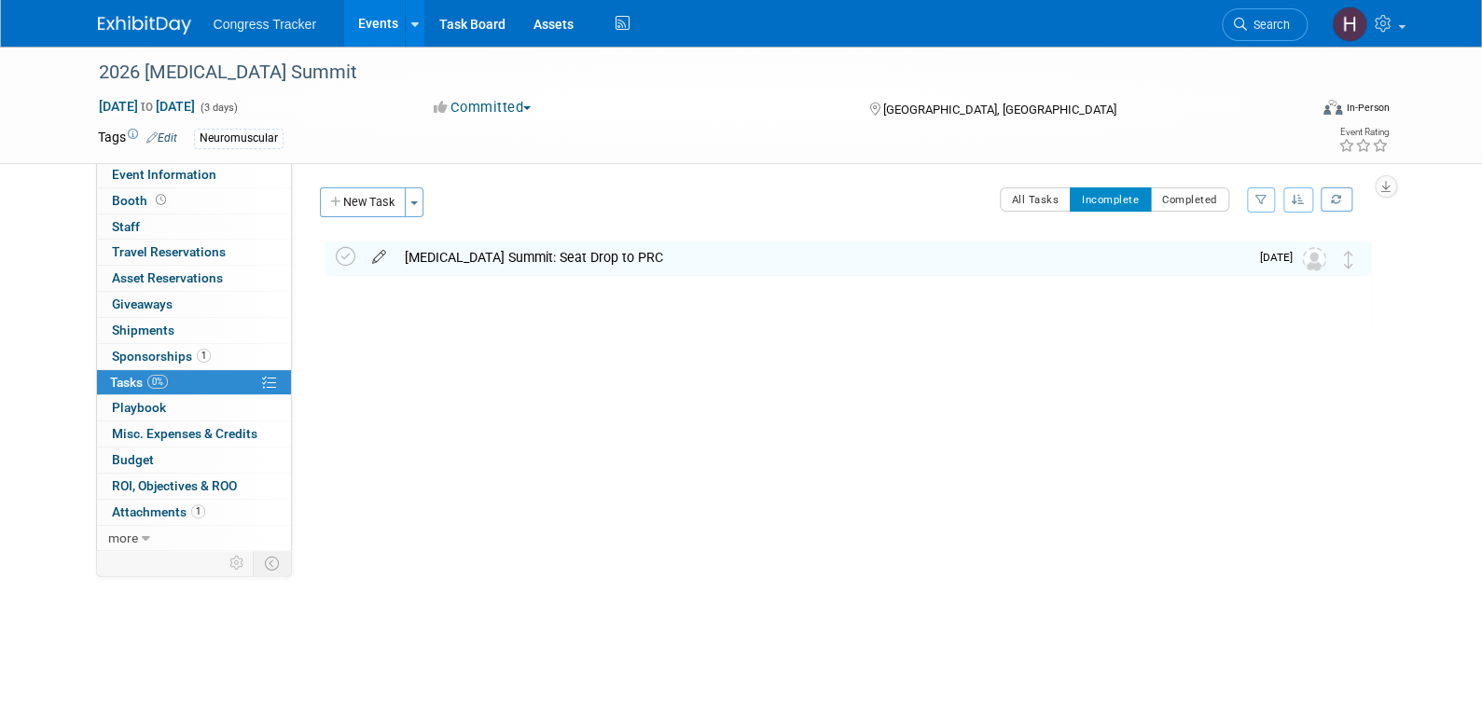
click at [377, 255] on icon at bounding box center [379, 253] width 33 height 23
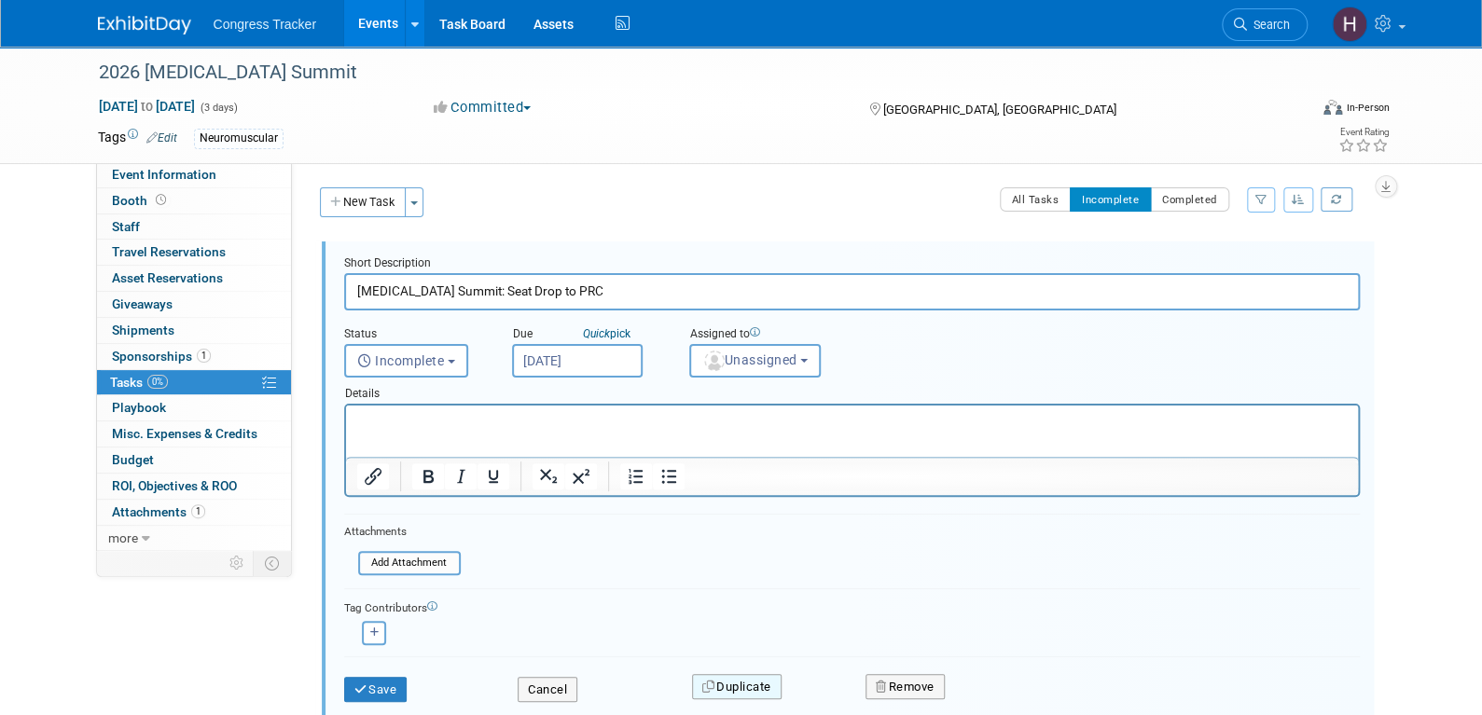
click at [743, 674] on button "Duplicate" at bounding box center [737, 687] width 90 height 26
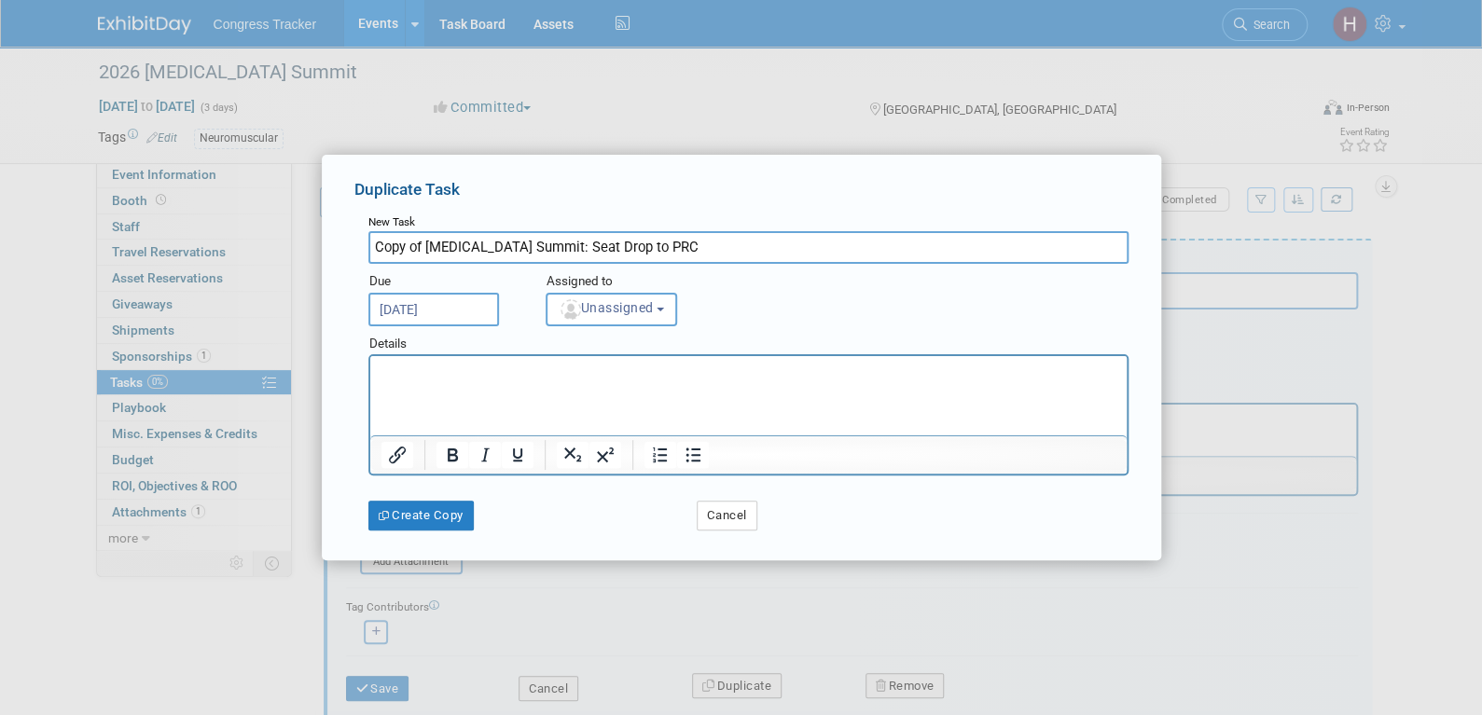
drag, startPoint x: 676, startPoint y: 253, endPoint x: 645, endPoint y: 247, distance: 31.3
click at [645, 247] on input "Copy of Gene Therapy Summit: Seat Drop to PRC" at bounding box center [748, 247] width 760 height 33
type input "Copy of Gene Therapy Summit: Seat Drop to organizers"
click at [394, 303] on input "Dec 1, 2025" at bounding box center [433, 310] width 131 height 34
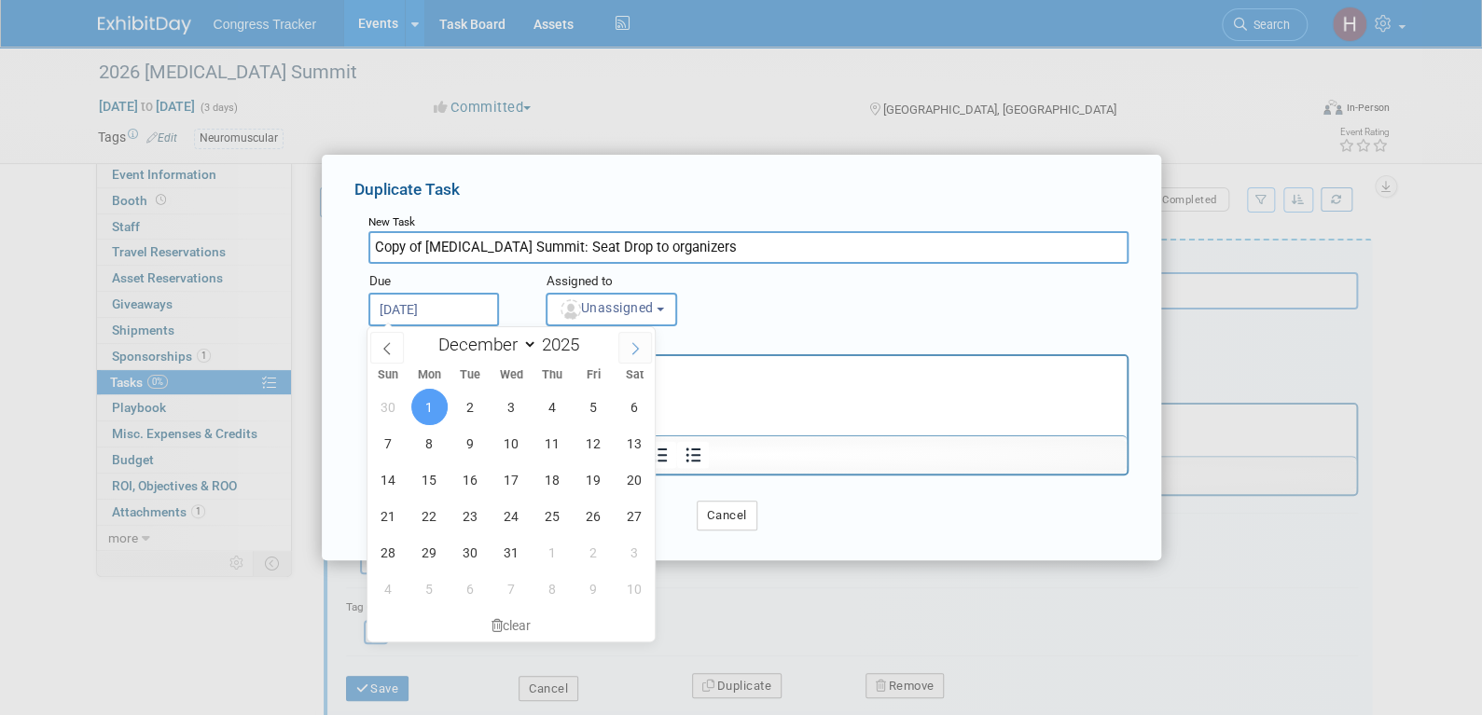
click at [637, 351] on icon at bounding box center [635, 348] width 13 height 13
type input "2026"
select select "0"
click at [470, 444] on span "6" at bounding box center [470, 443] width 36 height 36
type input "Jan 6, 2026"
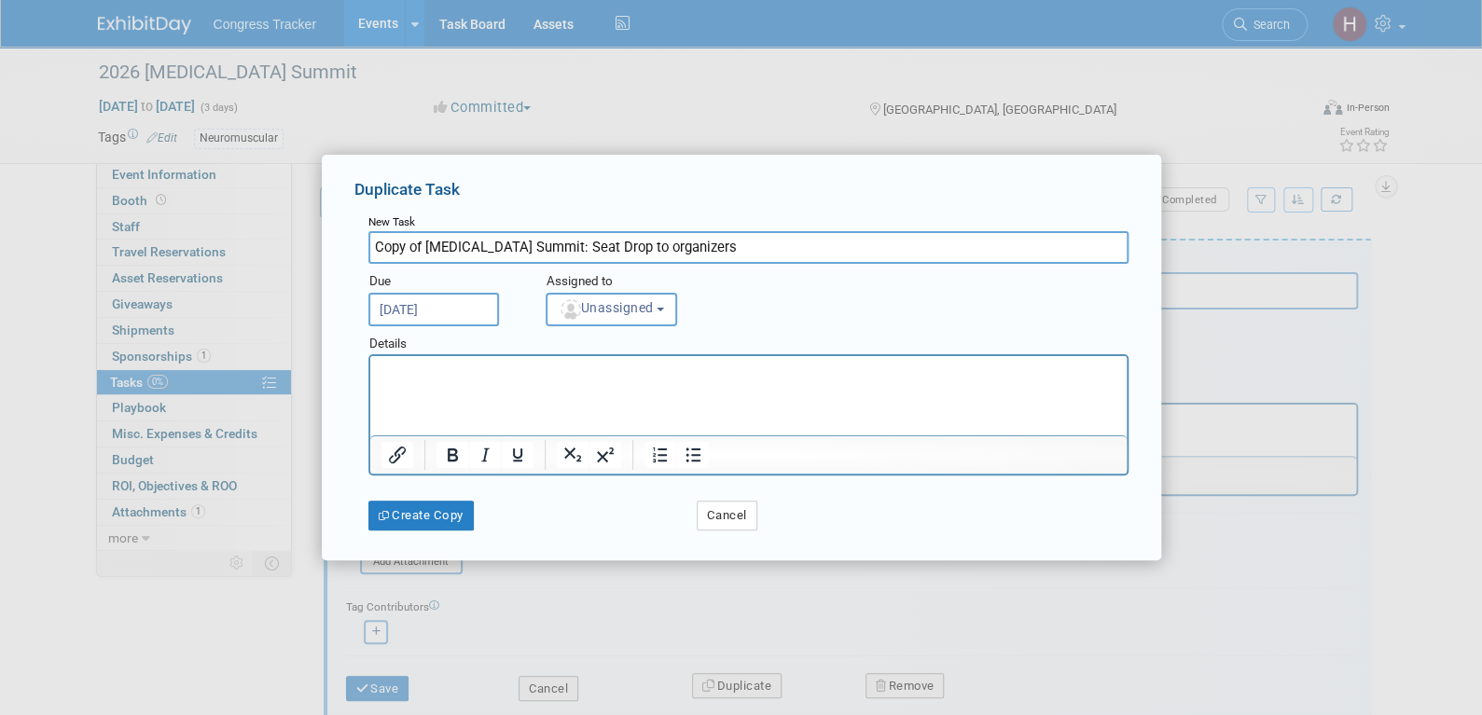
drag, startPoint x: 423, startPoint y: 248, endPoint x: 324, endPoint y: 239, distance: 100.2
click at [324, 239] on div "Duplicate Task New Task Copy of Gene Therapy Summit: Seat Drop to organizers Du…" at bounding box center [741, 357] width 839 height 405
type input "Gene Therapy Summit: Seat Drop to organizers"
click at [428, 380] on p "Rich Text Area. Press ALT-0 for help." at bounding box center [748, 372] width 737 height 18
paste body "Rich Text Area. Press ALT-0 for help."
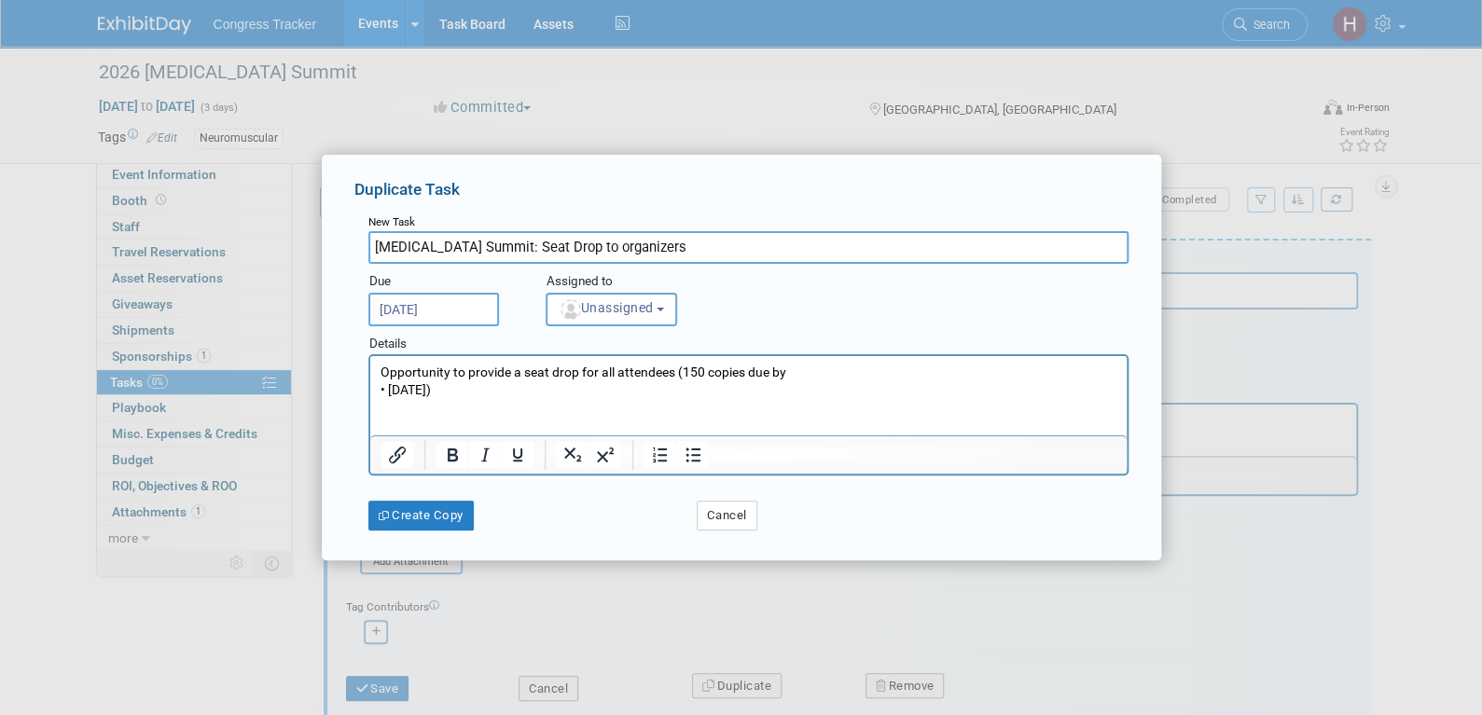
click at [387, 388] on p "Opportunity to provide a seat drop for all attendees (150 copies due by • Janua…" at bounding box center [748, 381] width 737 height 36
click at [432, 513] on button "Create Copy" at bounding box center [420, 516] width 105 height 30
